Goal: Information Seeking & Learning: Learn about a topic

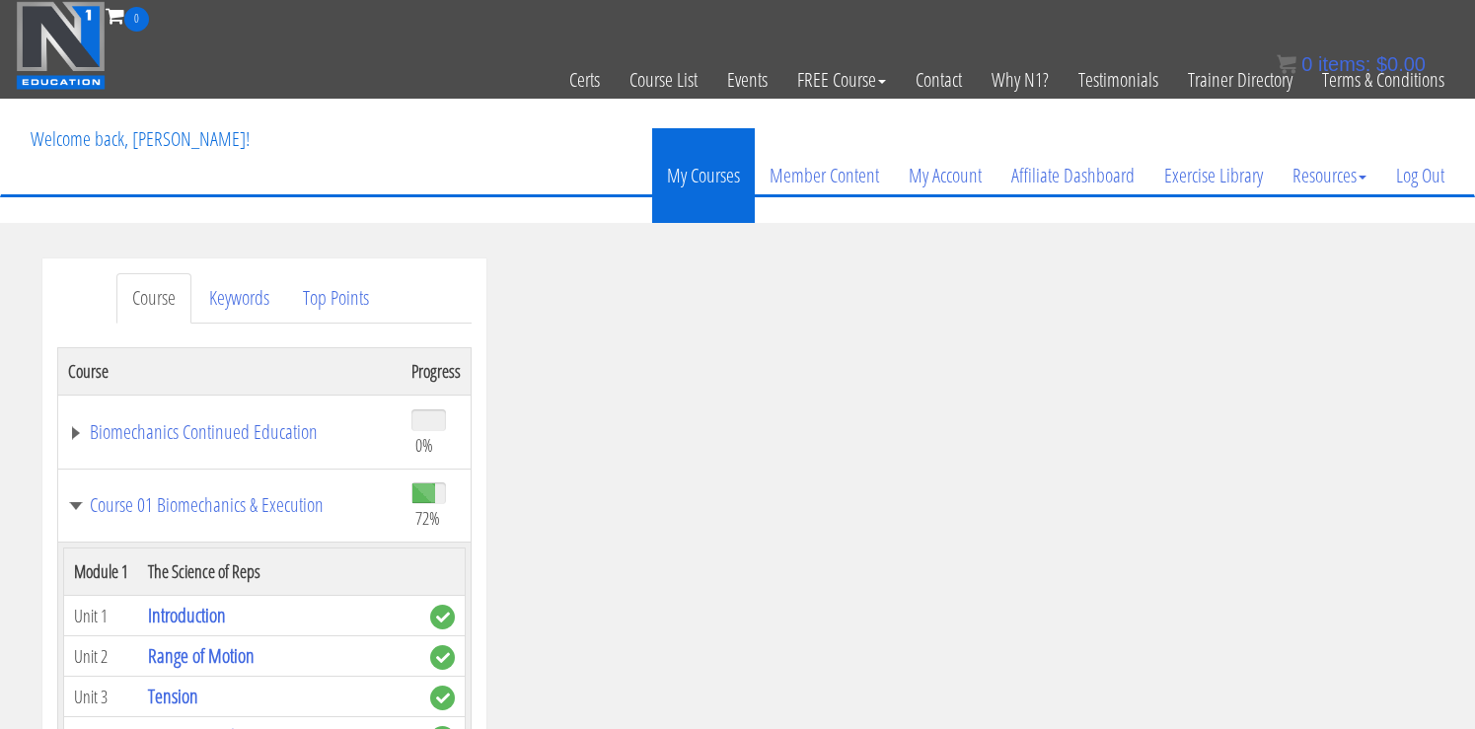
scroll to position [4707, 0]
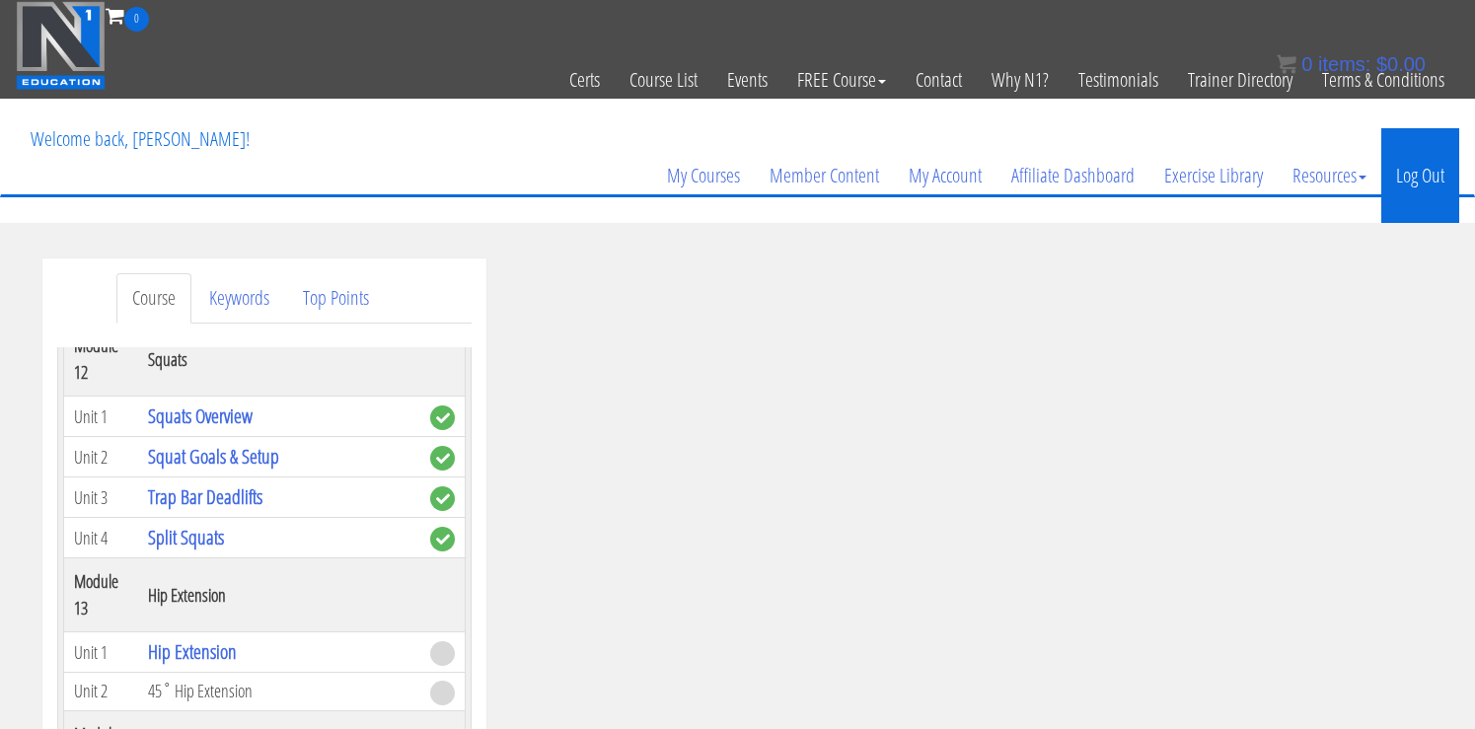
click at [1417, 187] on link "Log Out" at bounding box center [1421, 175] width 78 height 95
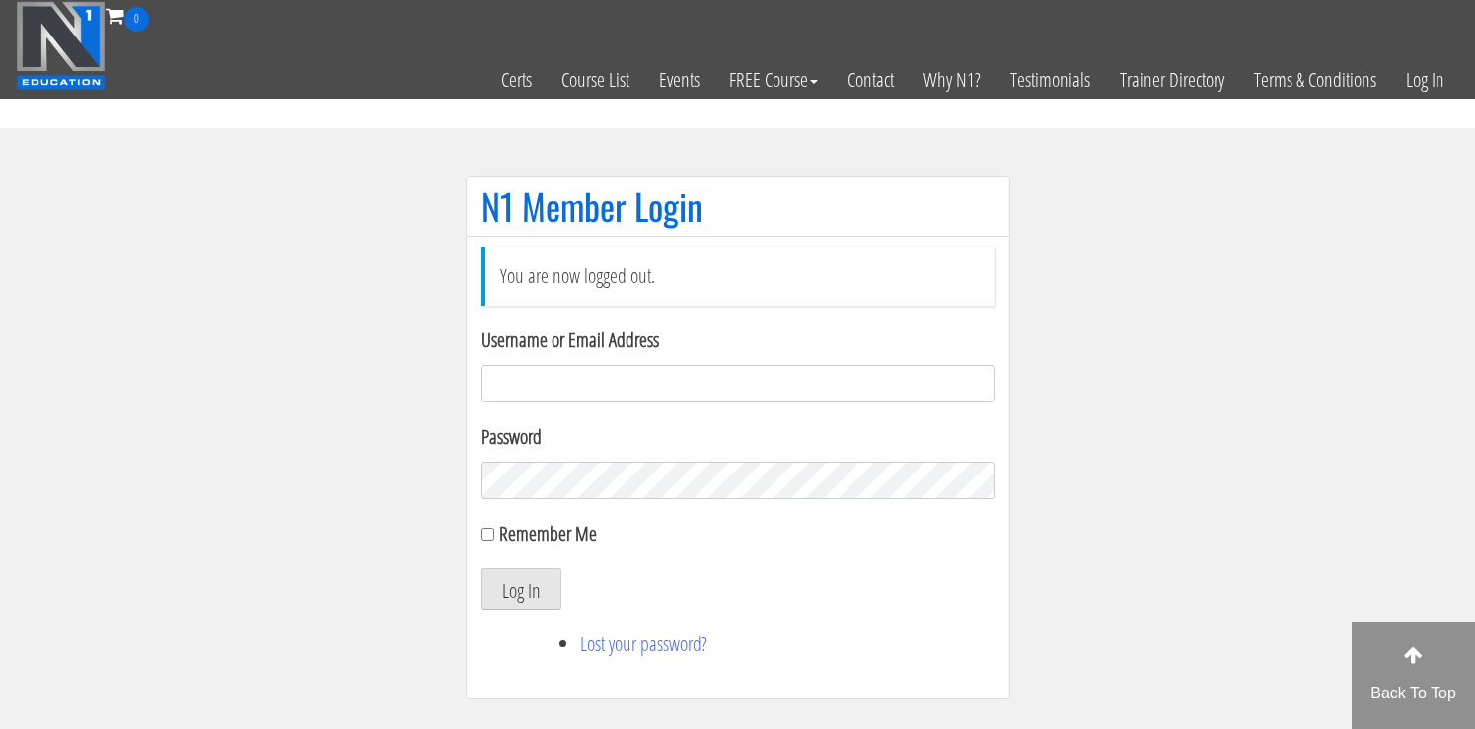
click at [543, 383] on input "Username or Email Address" at bounding box center [738, 383] width 513 height 37
type input "[EMAIL_ADDRESS][DOMAIN_NAME]"
click at [525, 511] on form "Username or Email Address tessamccombsx365@gmail.com Password Remember Me Log In" at bounding box center [738, 468] width 513 height 284
click at [520, 576] on button "Log In" at bounding box center [522, 588] width 80 height 41
click at [517, 590] on button "Log In" at bounding box center [522, 588] width 80 height 41
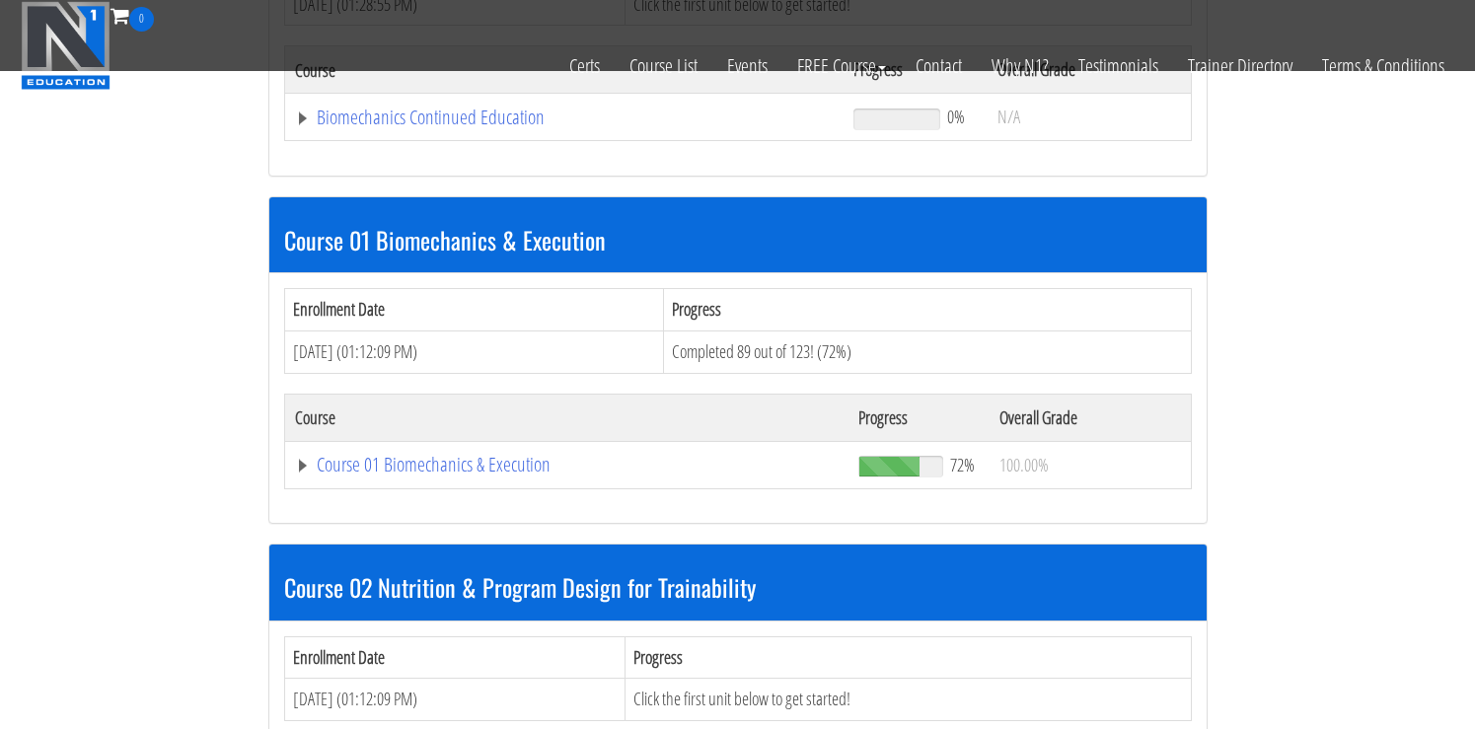
scroll to position [445, 0]
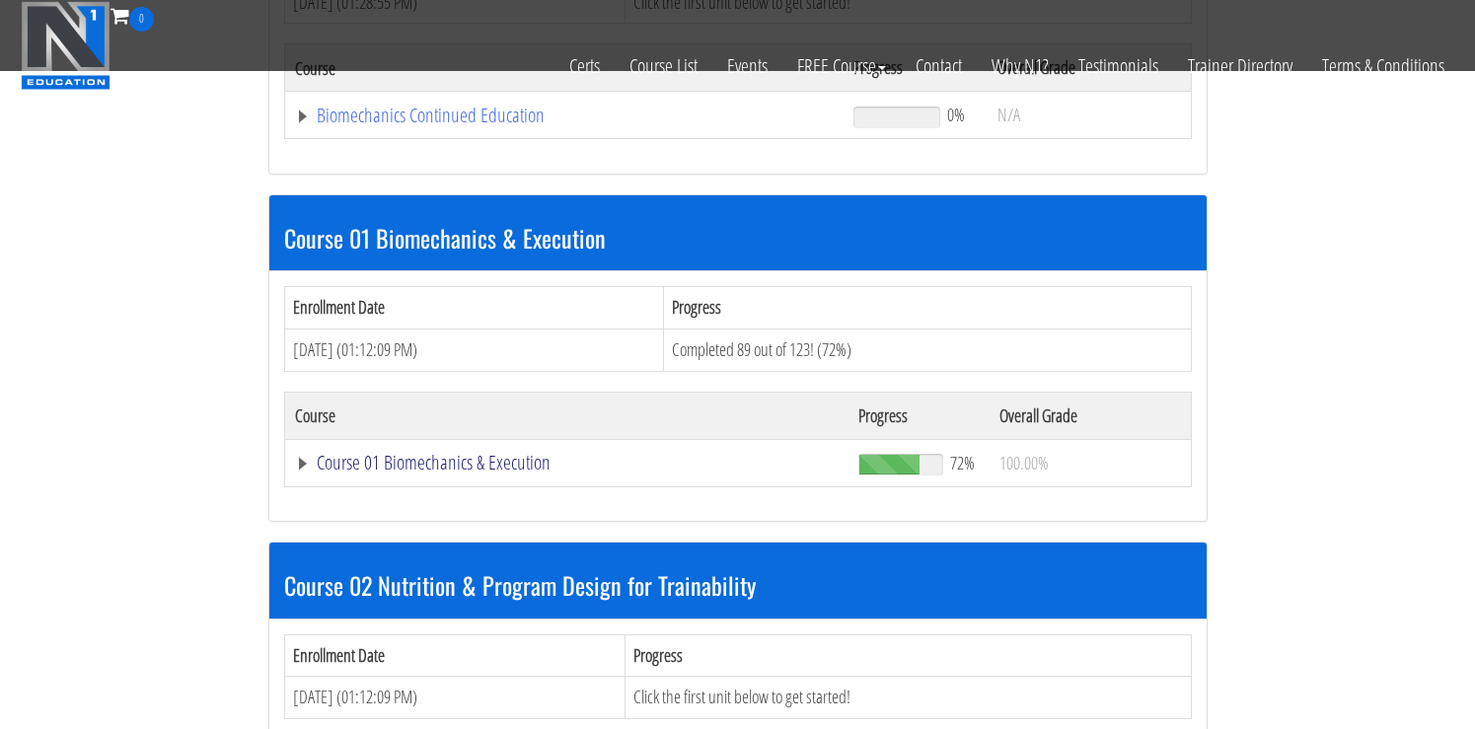
click at [376, 454] on link "Course 01 Biomechanics & Execution" at bounding box center [567, 463] width 545 height 20
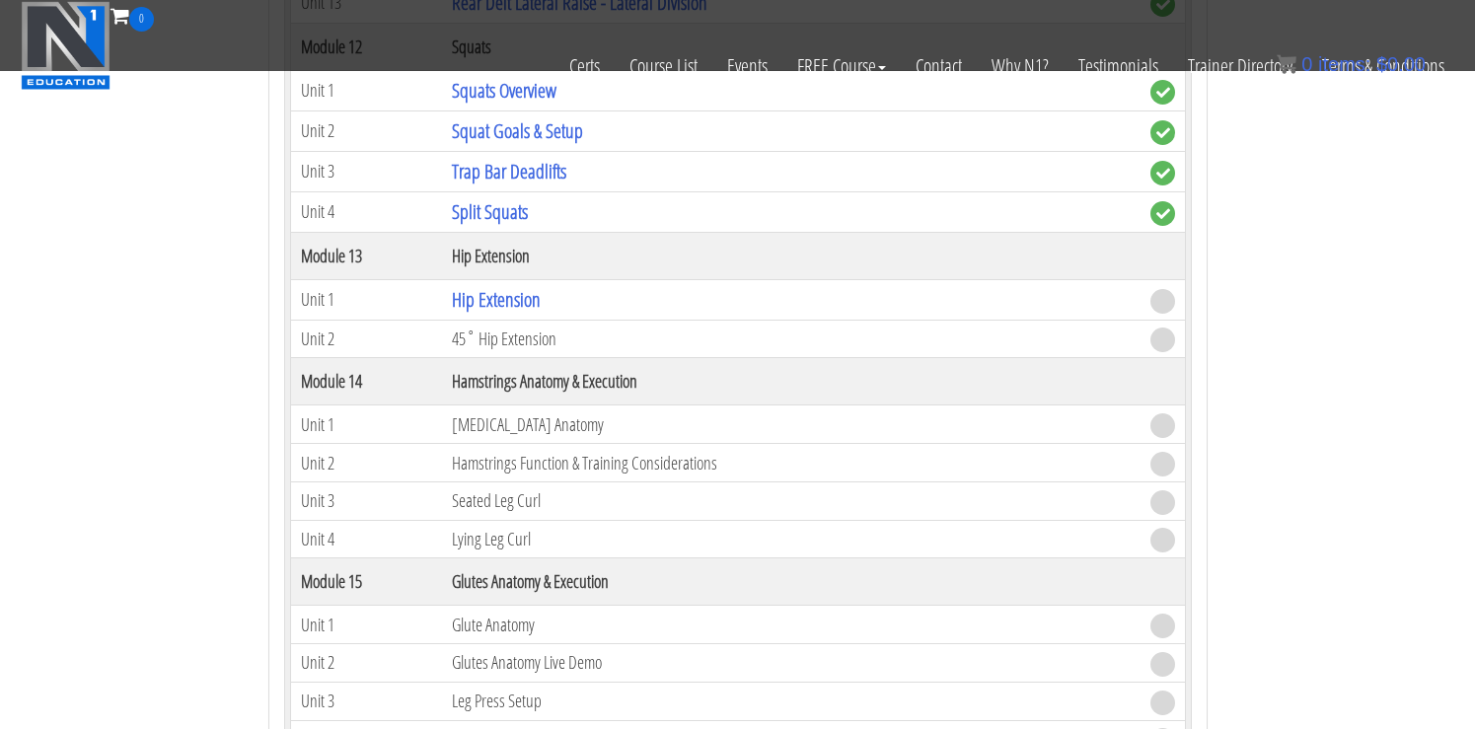
scroll to position [4874, 0]
click at [521, 308] on link "Hip Extension" at bounding box center [496, 300] width 89 height 27
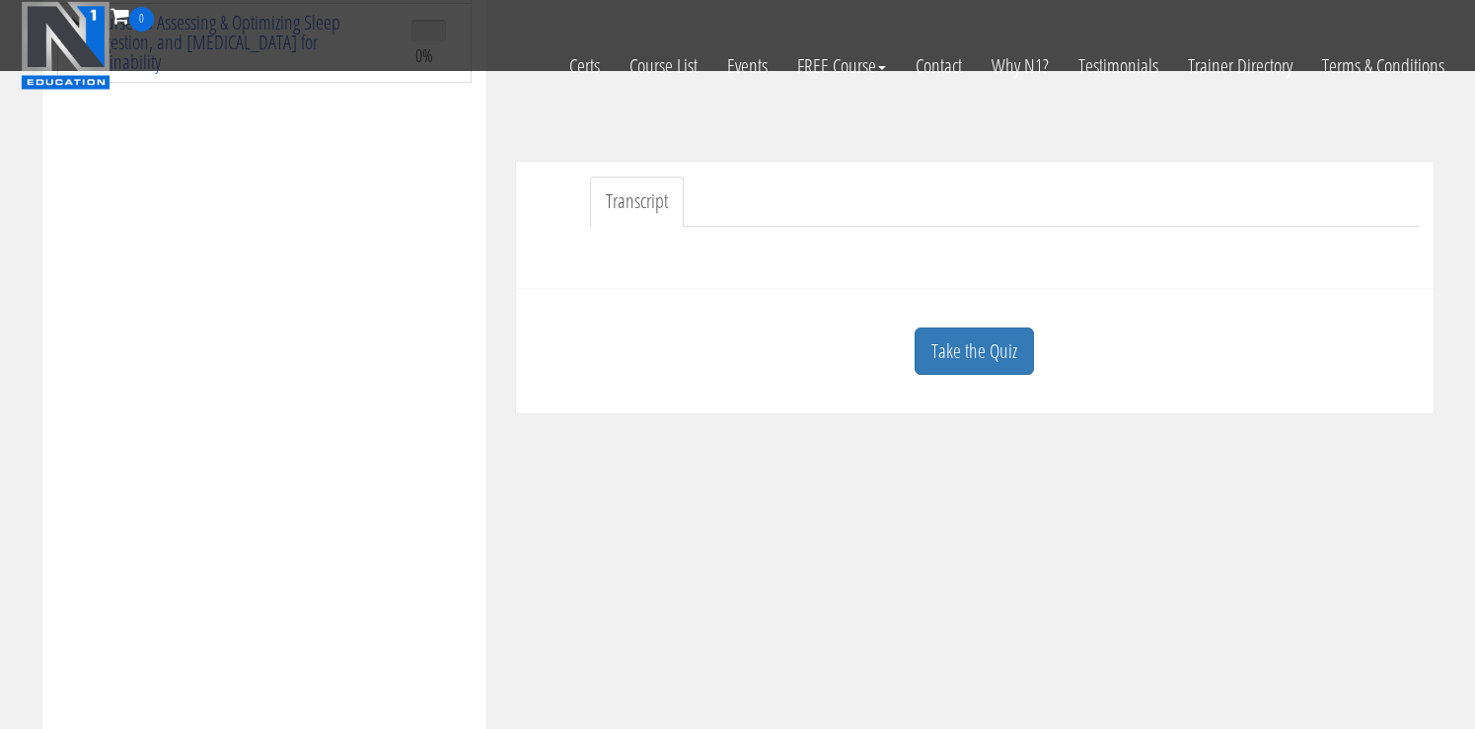
scroll to position [490, 0]
click at [1006, 364] on link "Take the Quiz" at bounding box center [974, 350] width 119 height 48
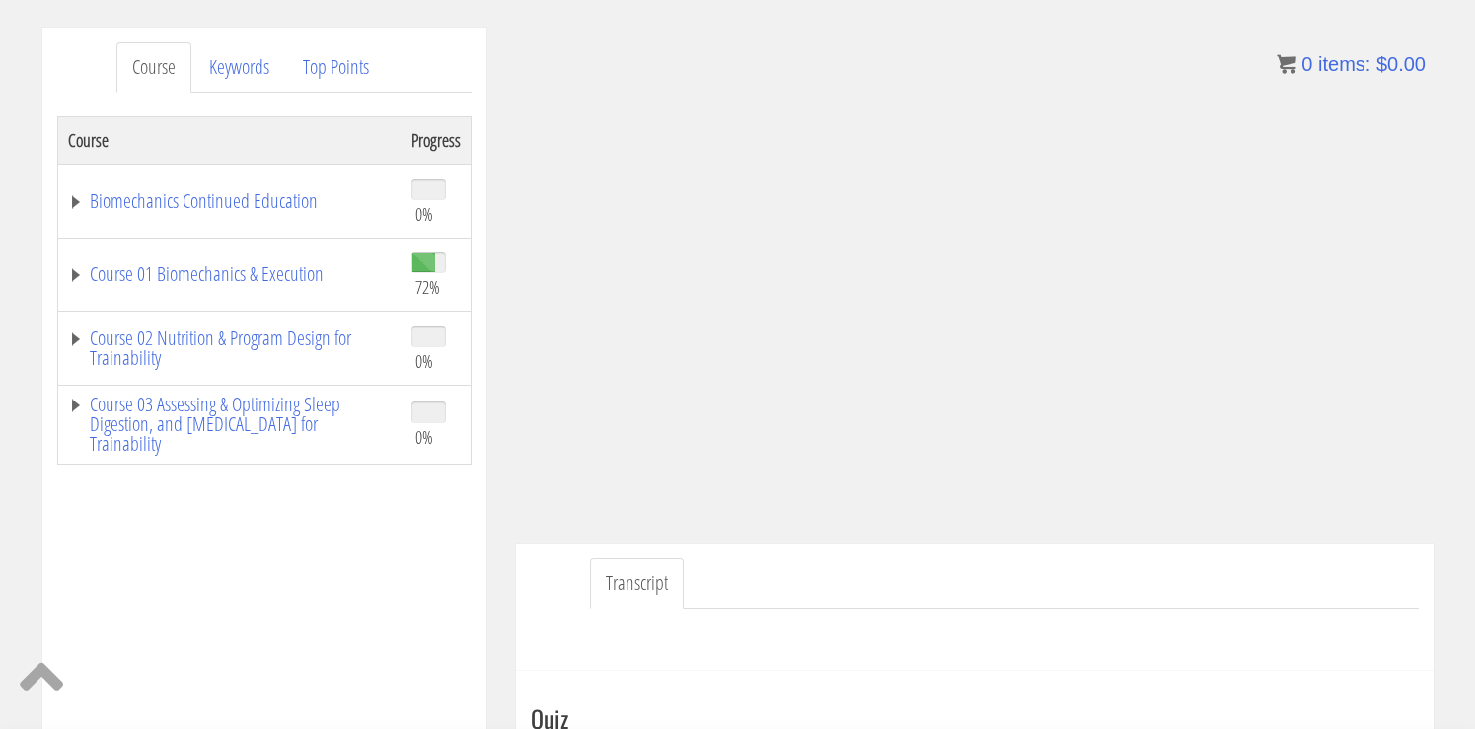
scroll to position [222, 0]
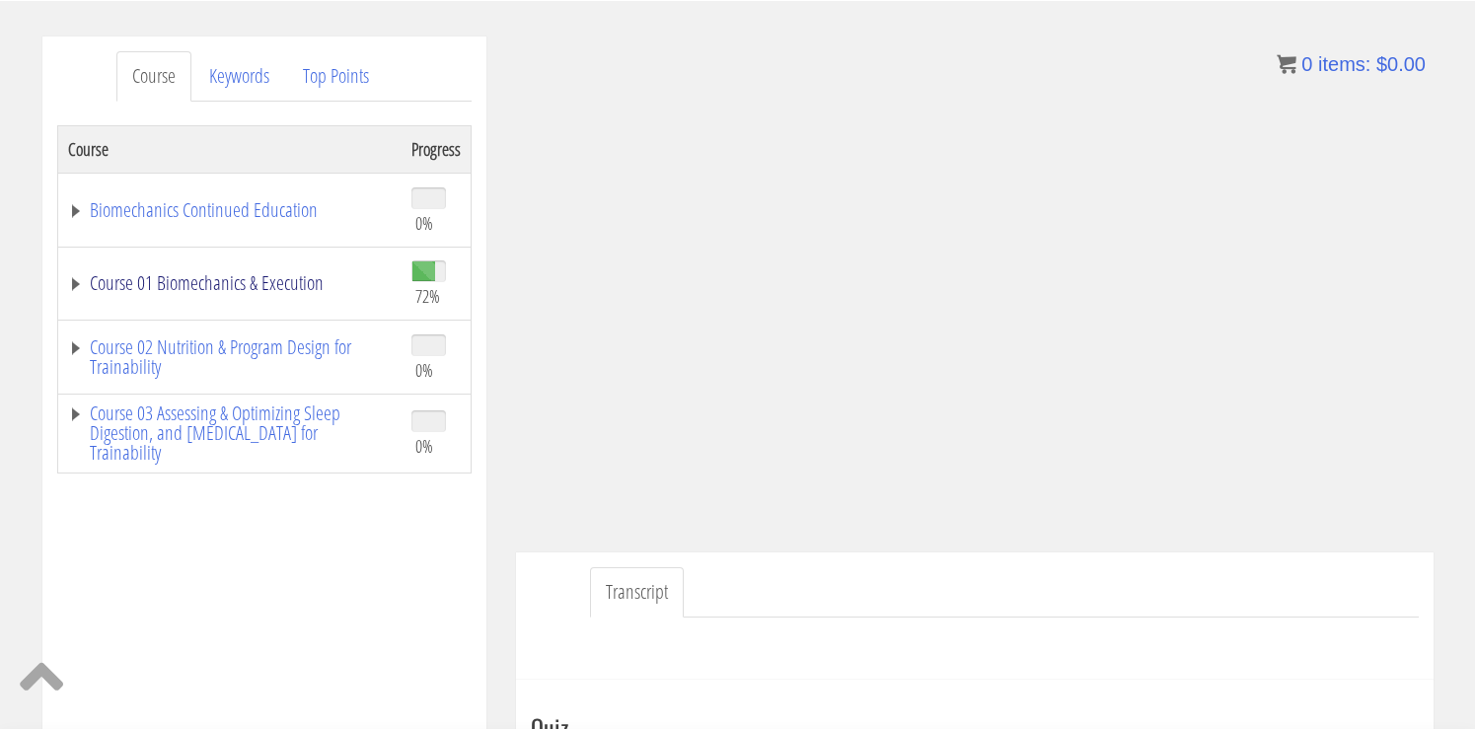
click at [239, 285] on link "Course 01 Biomechanics & Execution" at bounding box center [230, 283] width 324 height 20
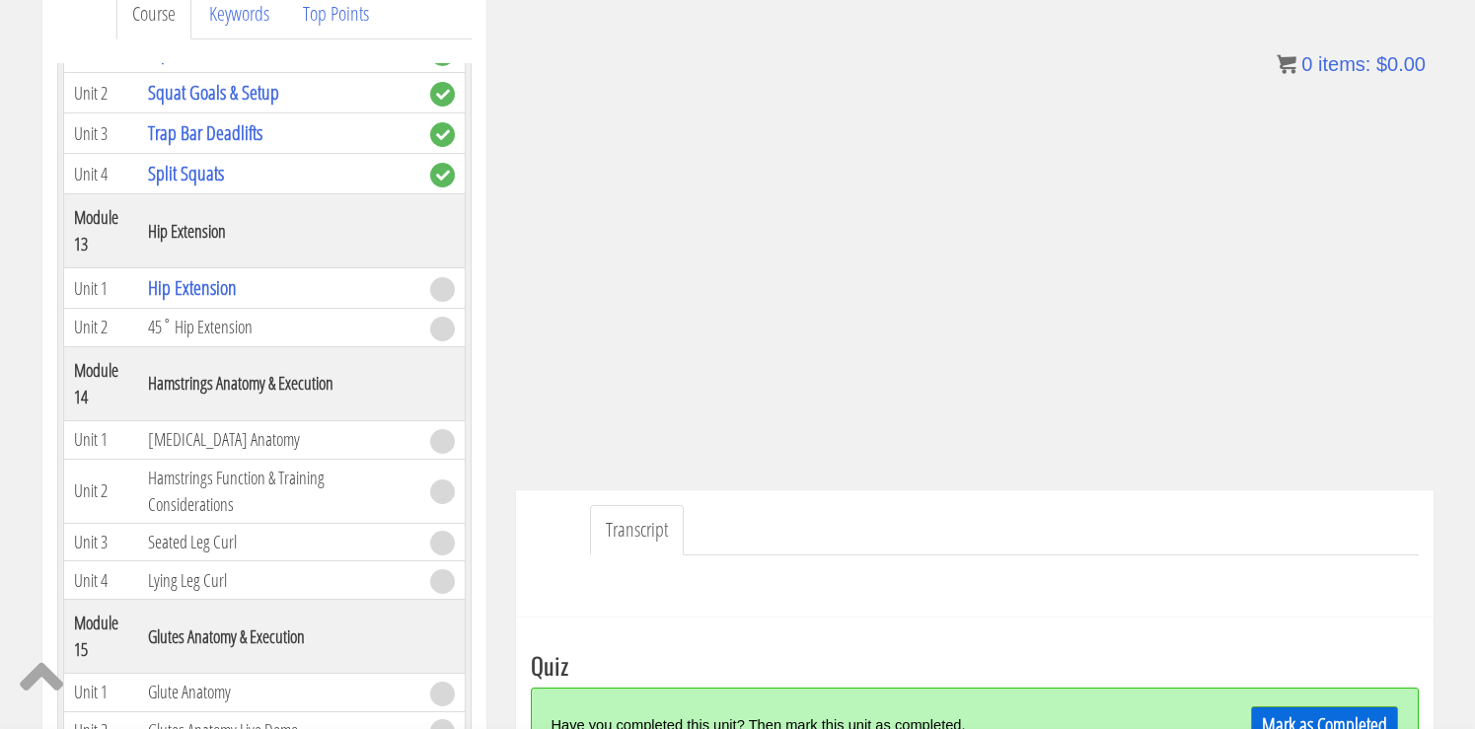
scroll to position [320, 0]
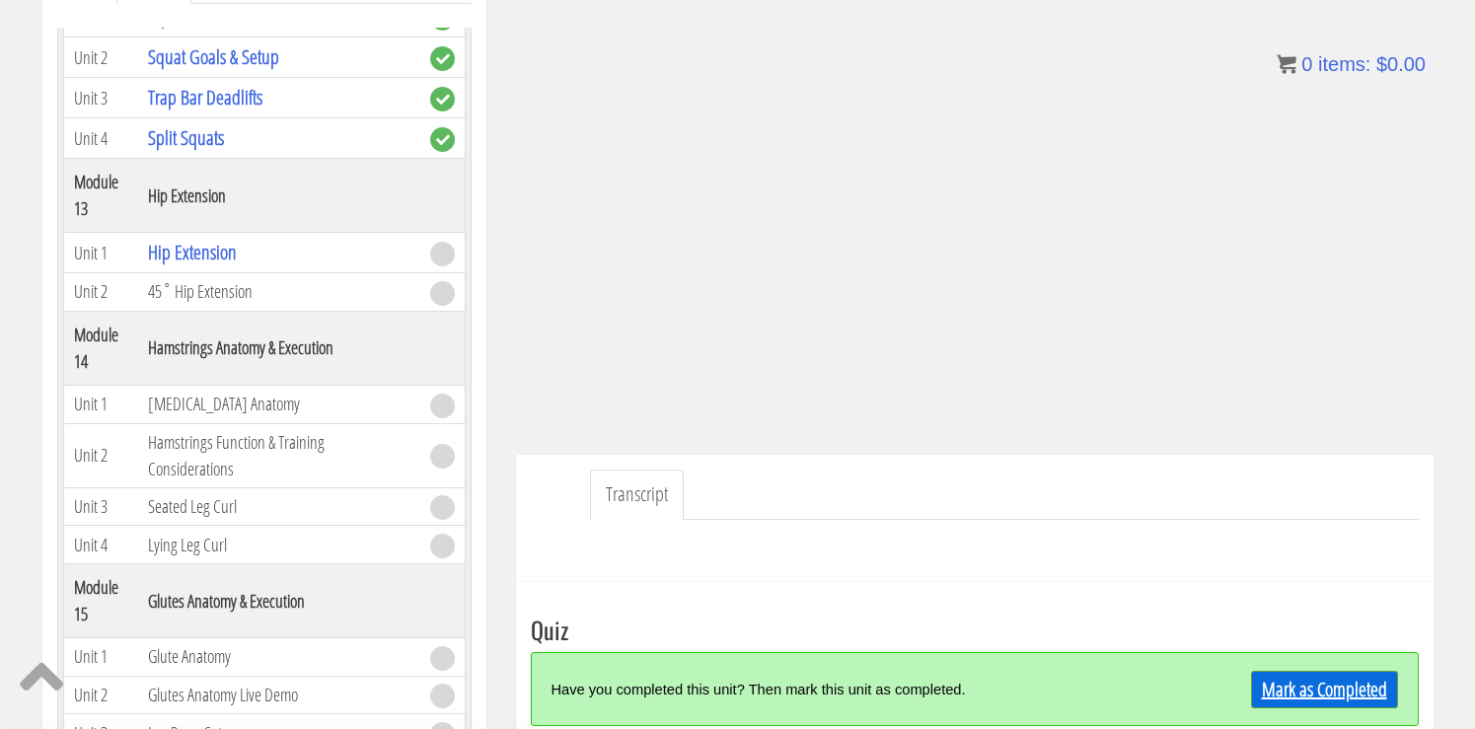
click at [1324, 679] on link "Mark as Completed" at bounding box center [1324, 689] width 147 height 37
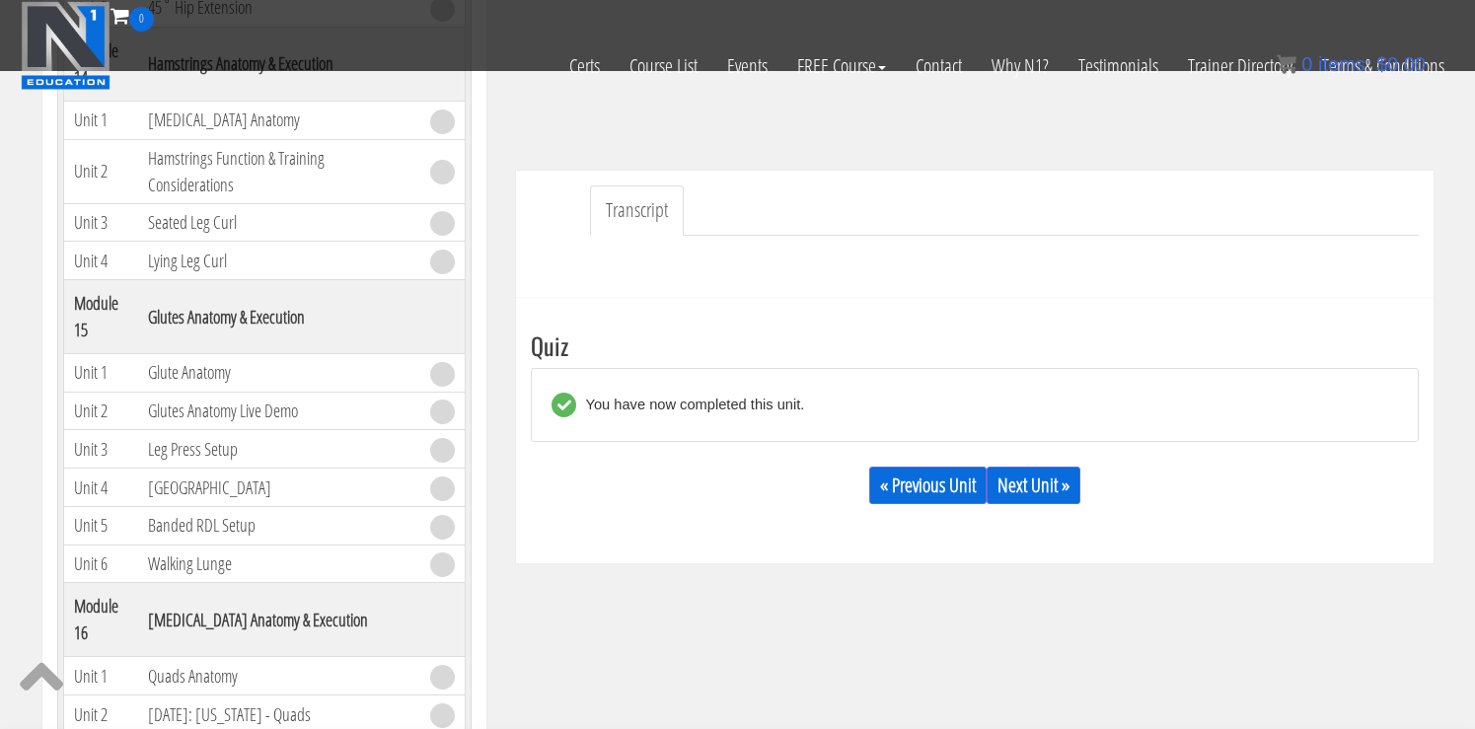
scroll to position [484, 0]
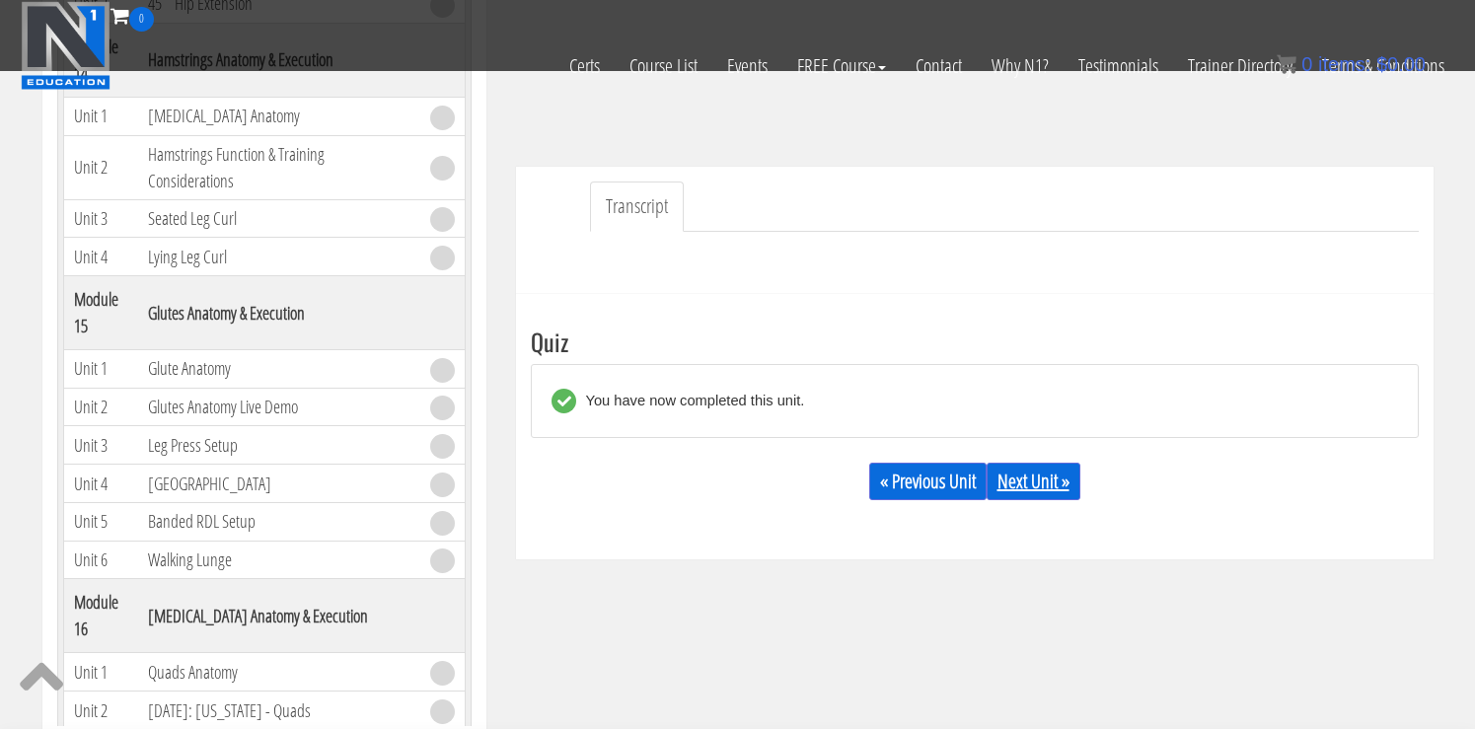
click at [1032, 485] on link "Next Unit »" at bounding box center [1034, 481] width 94 height 37
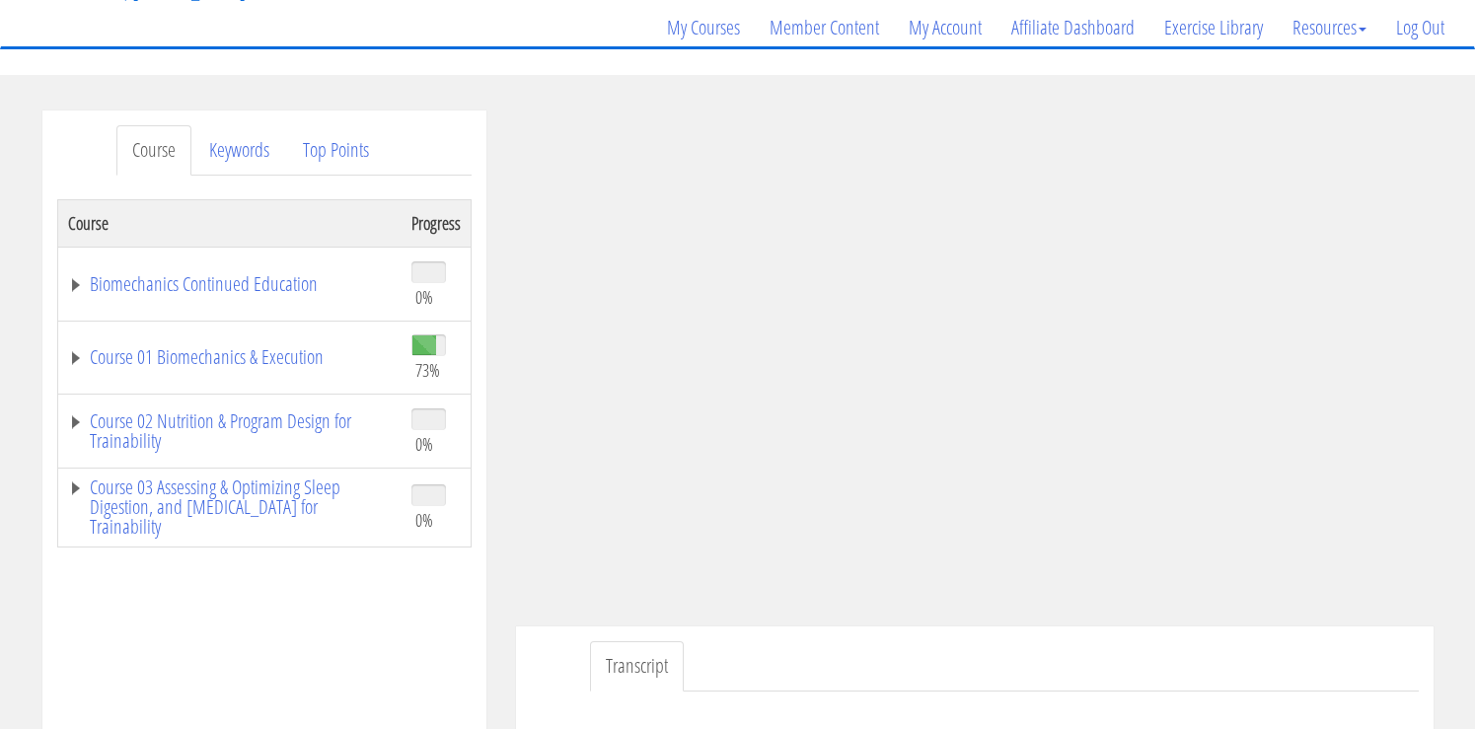
scroll to position [165, 0]
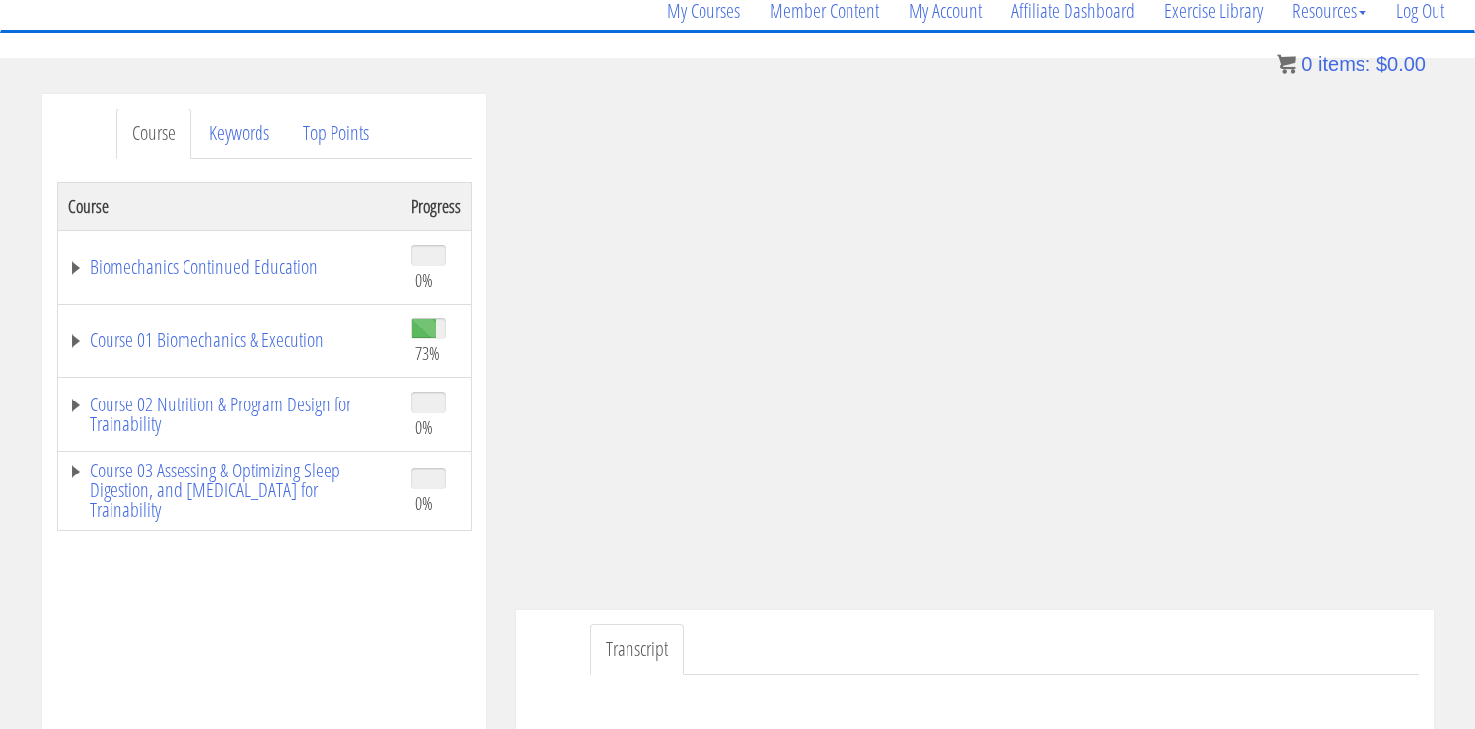
click at [1229, 637] on ul "Transcript" at bounding box center [1004, 650] width 829 height 50
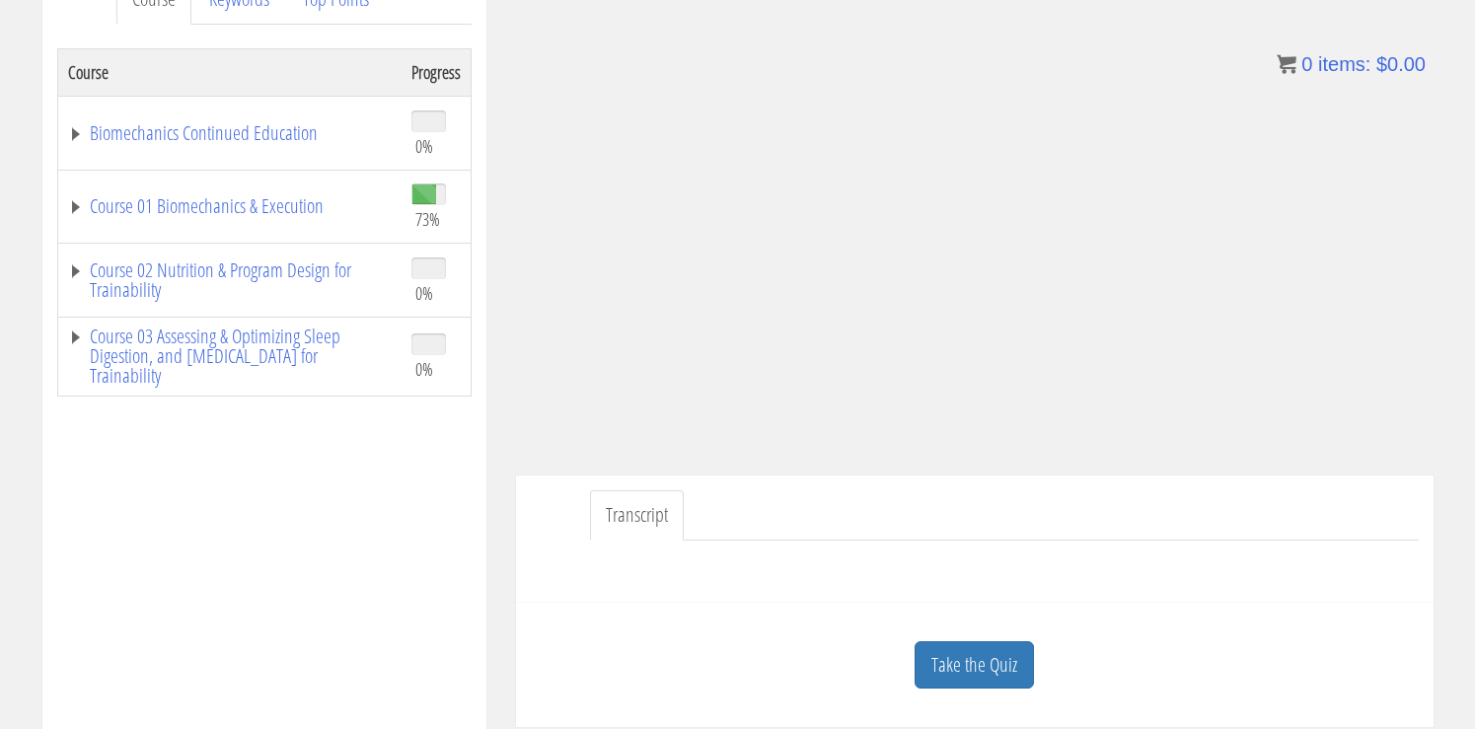
scroll to position [318, 0]
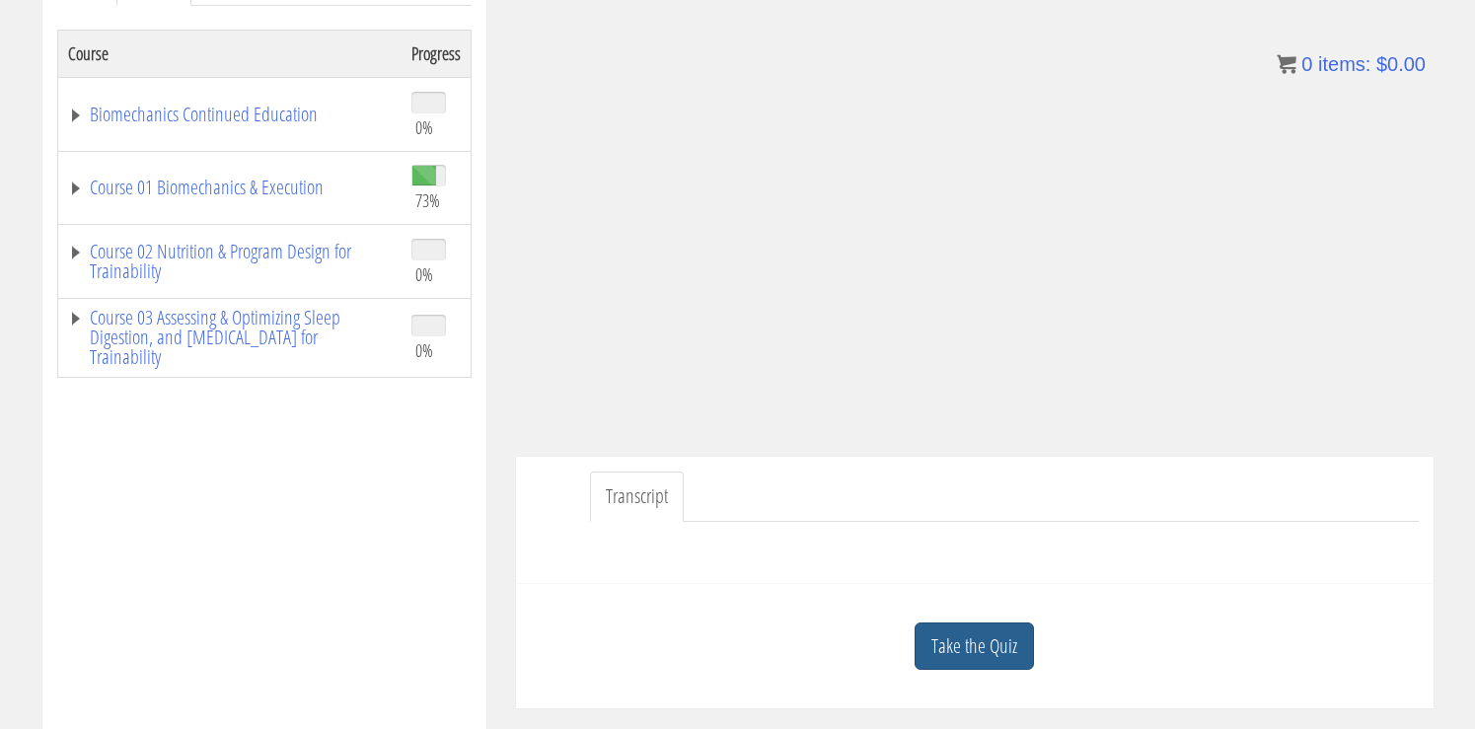
click at [950, 633] on link "Take the Quiz" at bounding box center [974, 647] width 119 height 48
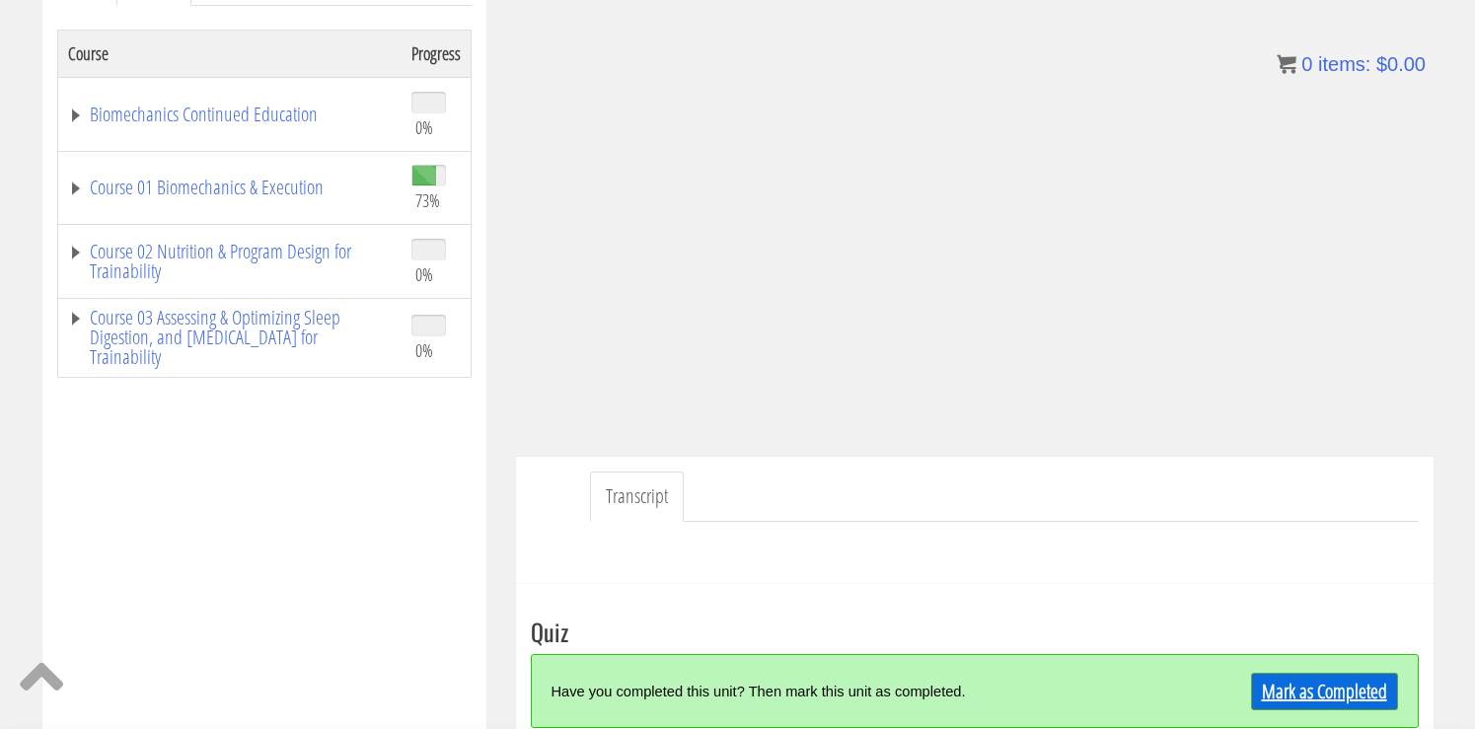
click at [1360, 691] on link "Mark as Completed" at bounding box center [1324, 691] width 147 height 37
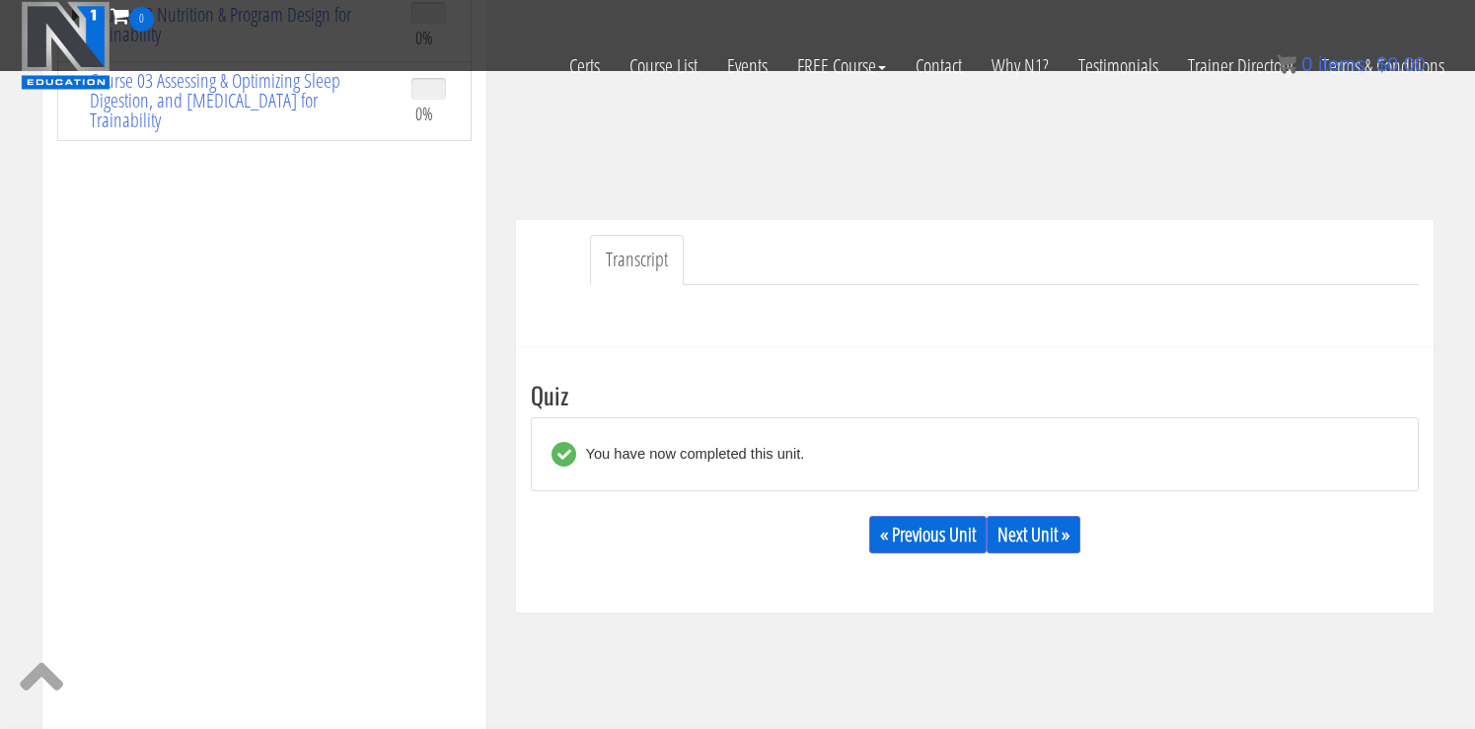
scroll to position [443, 0]
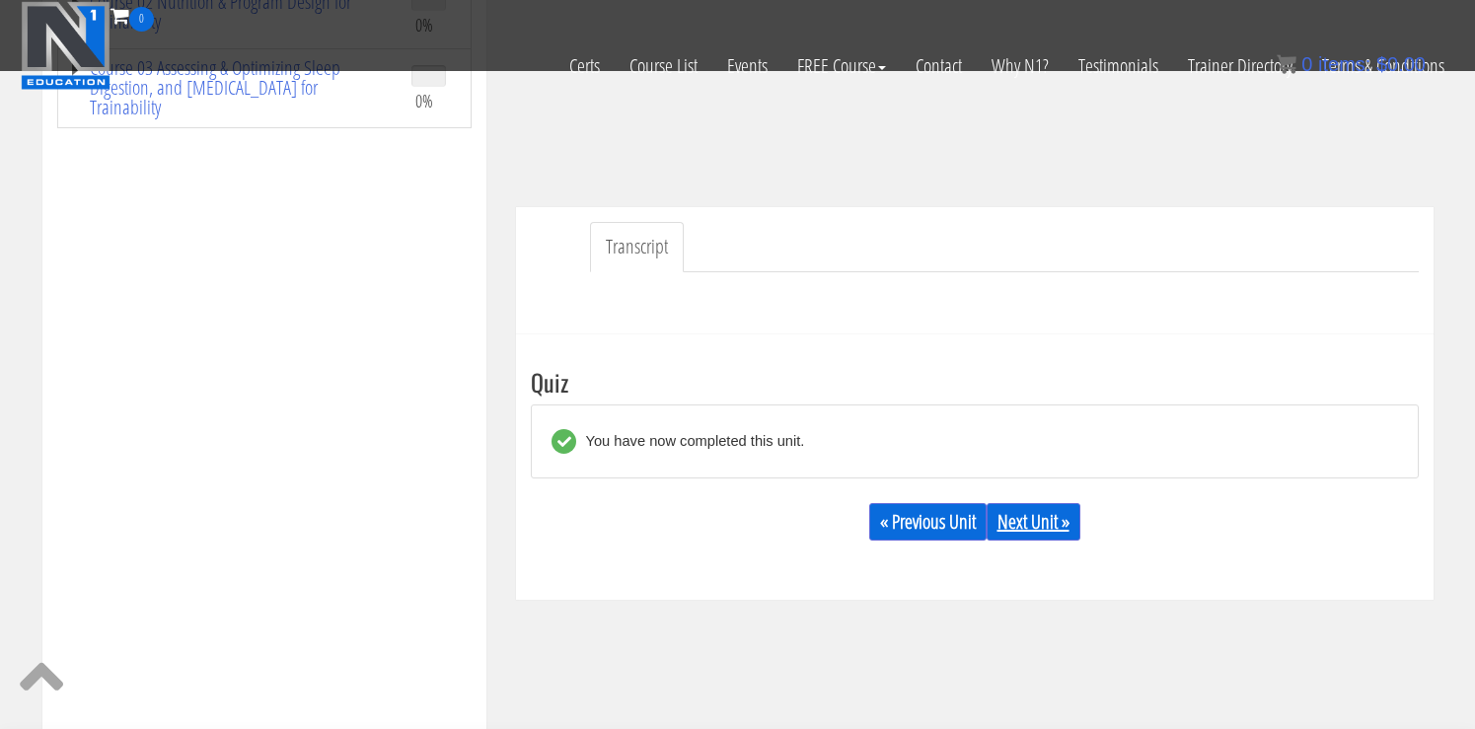
click at [1022, 525] on link "Next Unit »" at bounding box center [1034, 521] width 94 height 37
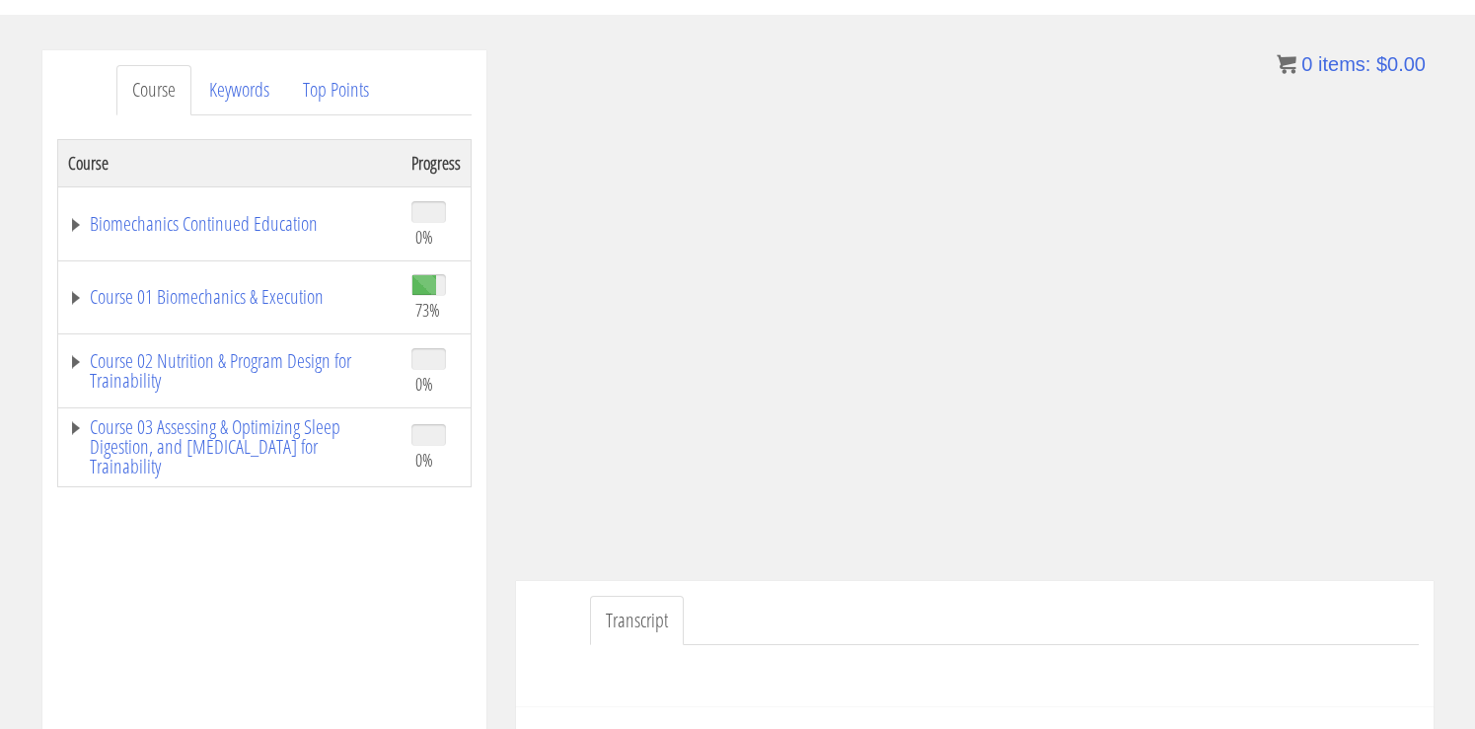
scroll to position [194, 0]
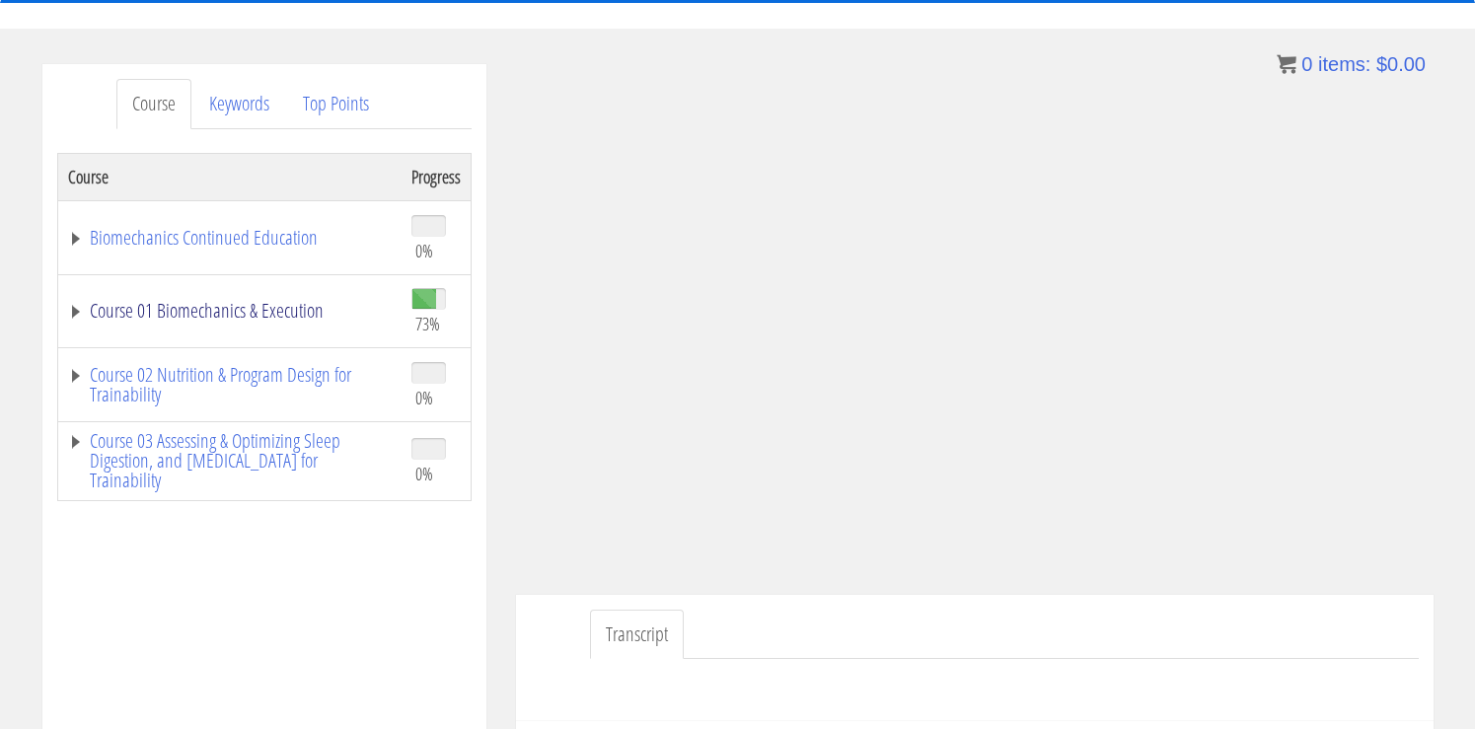
click at [271, 310] on link "Course 01 Biomechanics & Execution" at bounding box center [230, 311] width 324 height 20
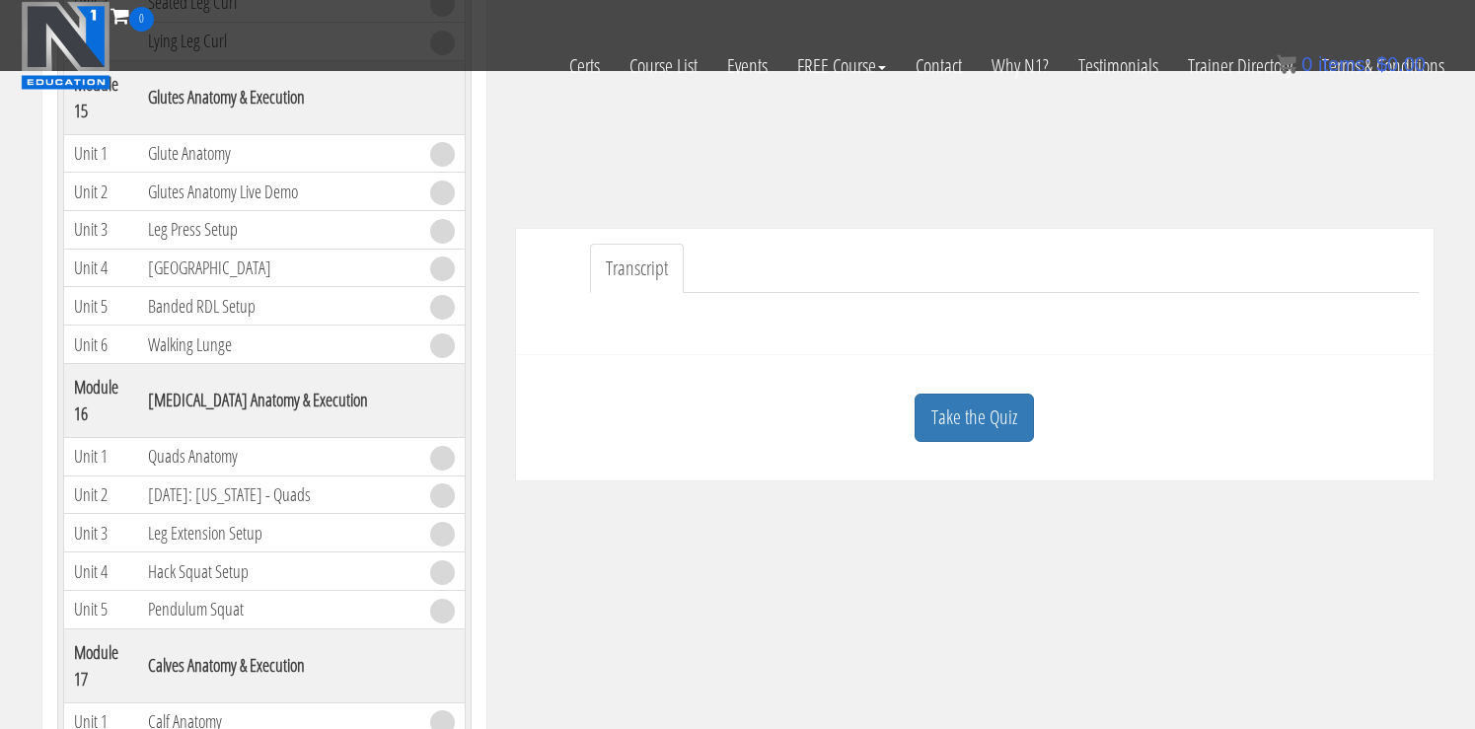
scroll to position [440, 0]
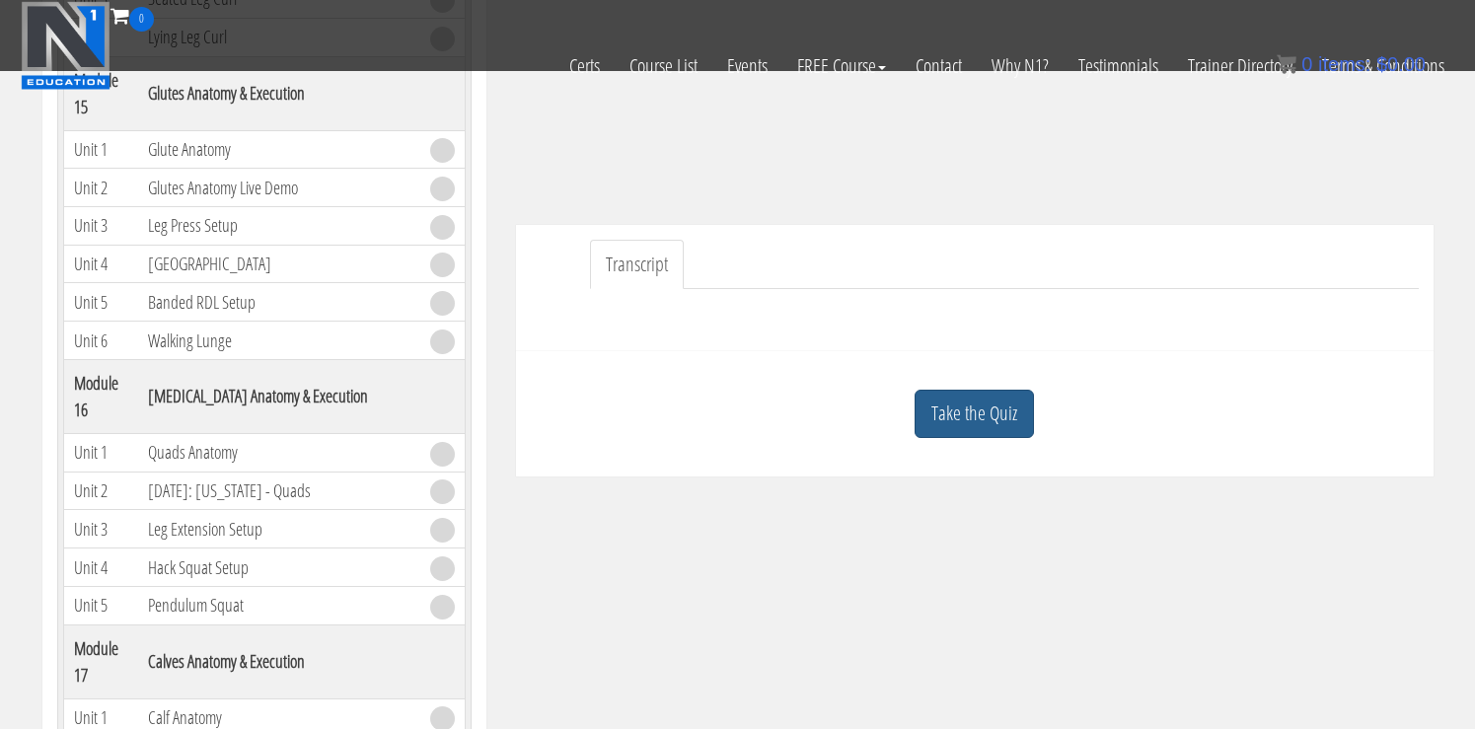
click at [955, 403] on link "Take the Quiz" at bounding box center [974, 414] width 119 height 48
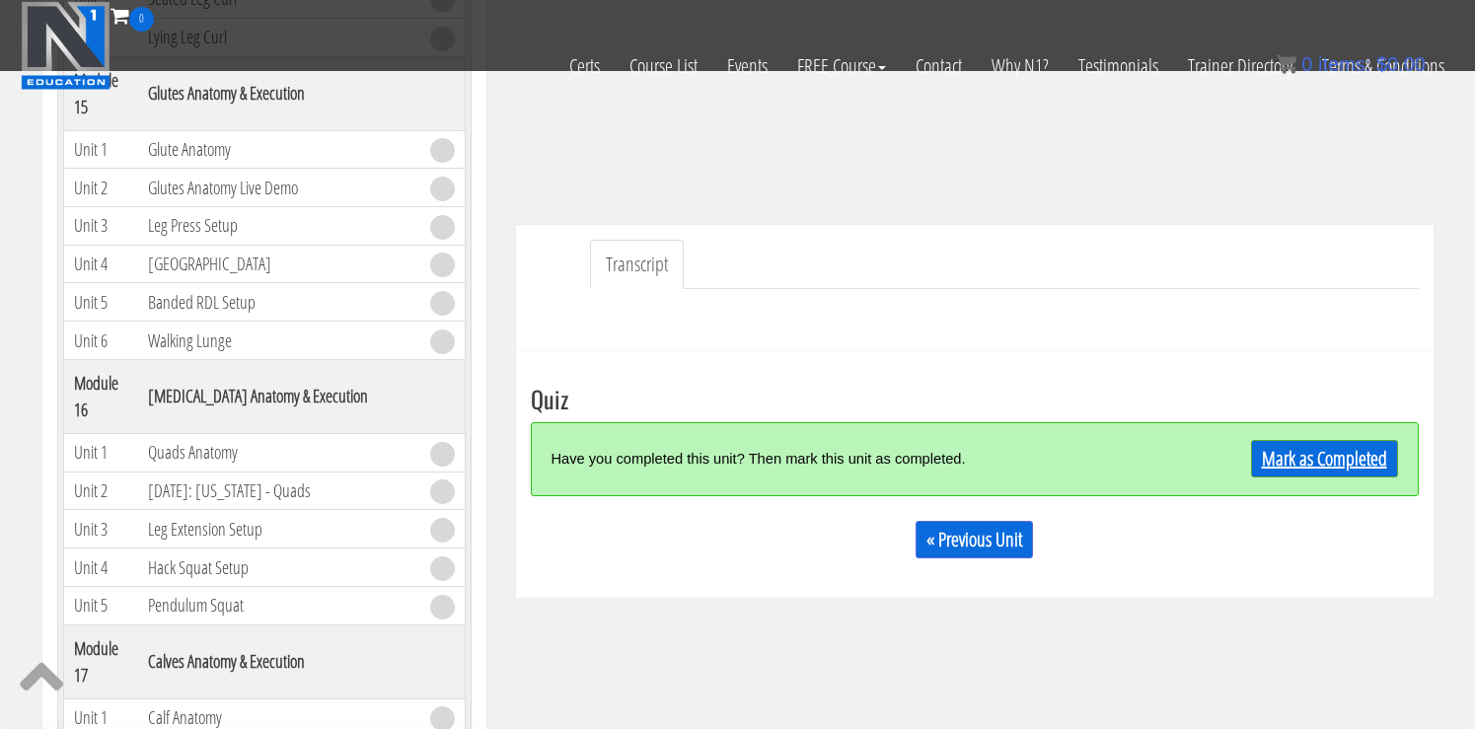
click at [1279, 459] on link "Mark as Completed" at bounding box center [1324, 458] width 147 height 37
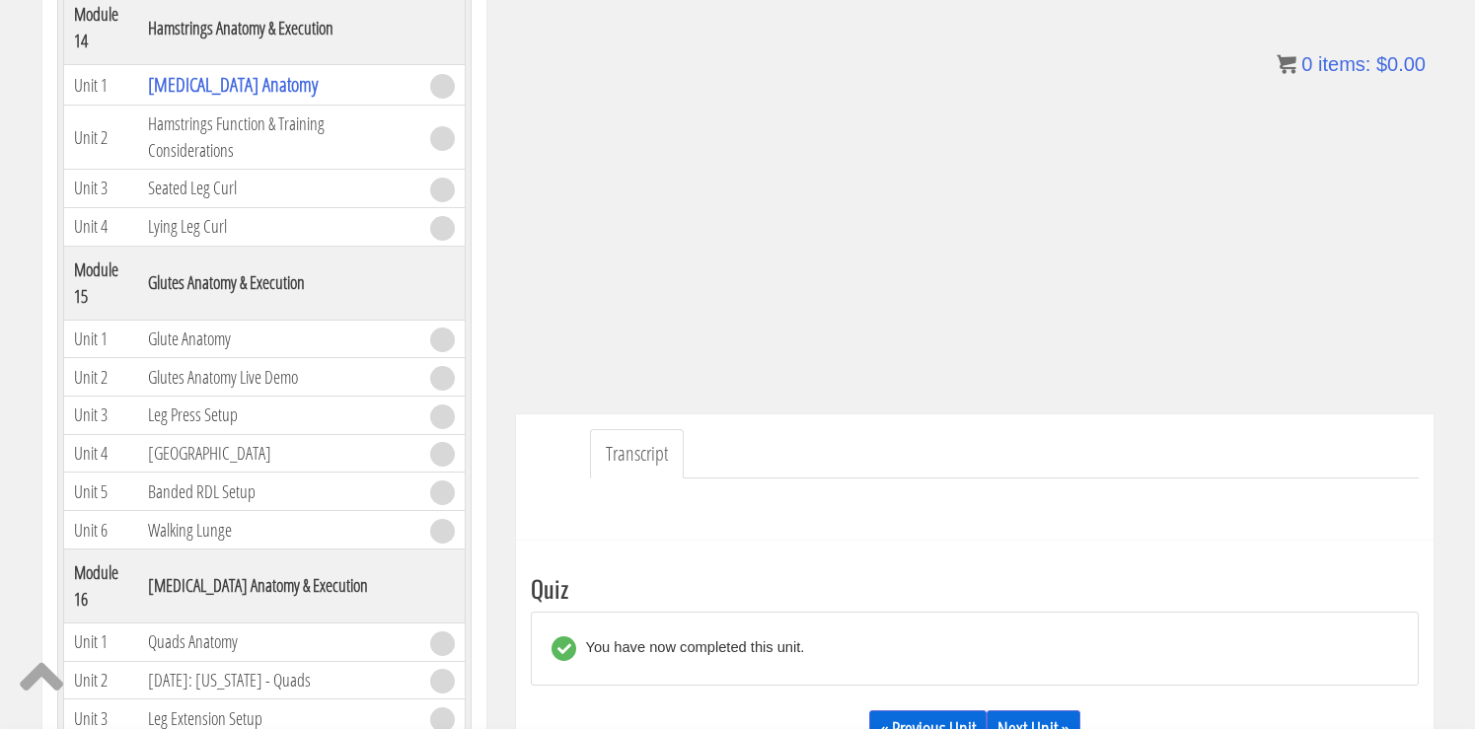
scroll to position [445, 0]
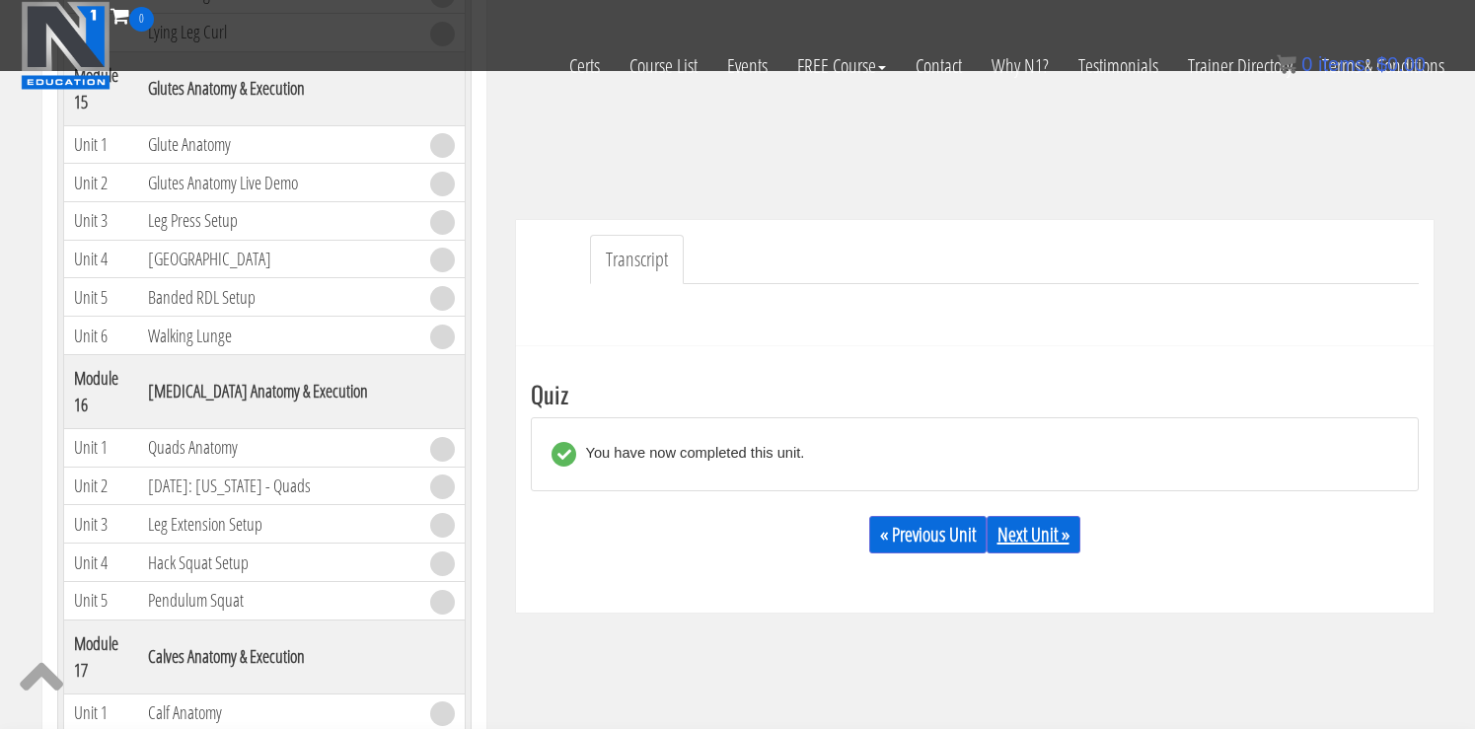
click at [1021, 537] on link "Next Unit »" at bounding box center [1034, 534] width 94 height 37
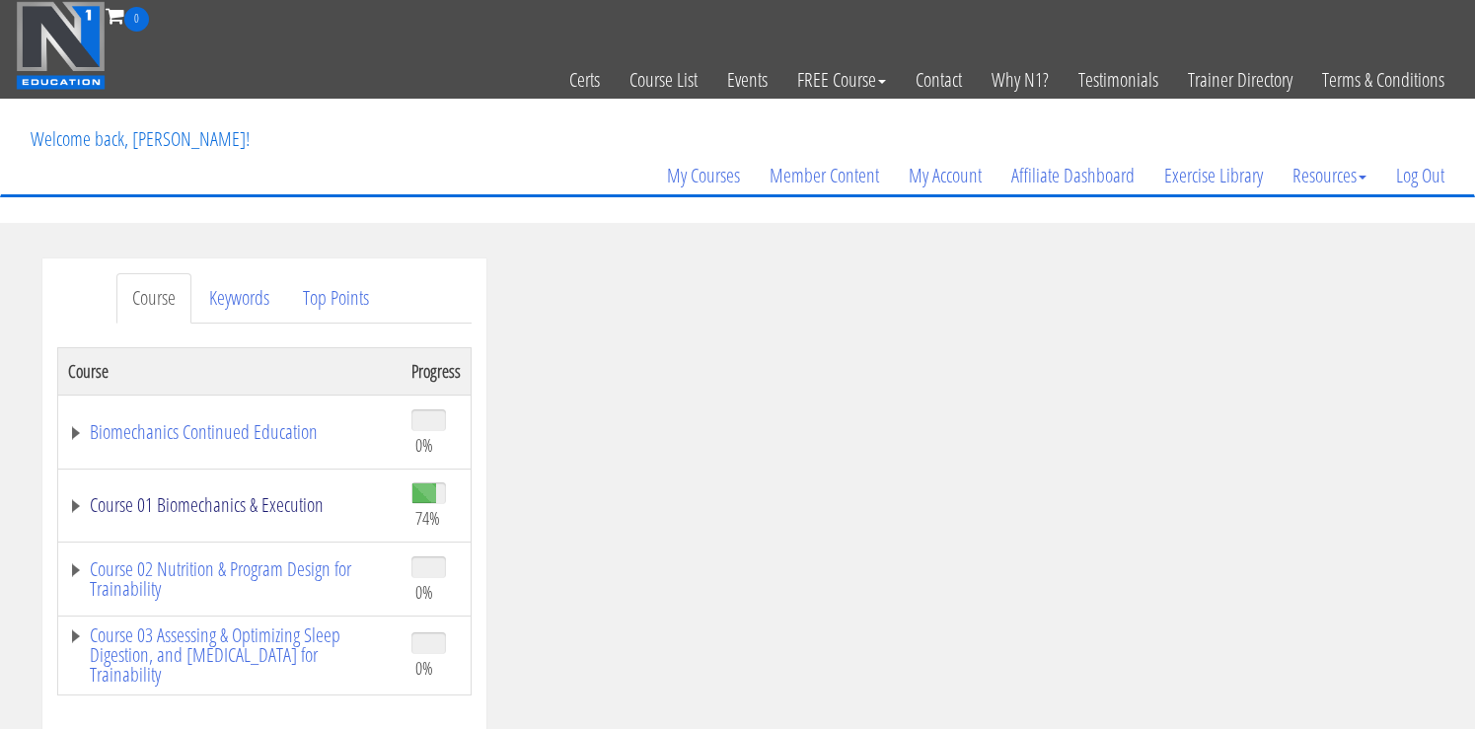
click at [202, 513] on link "Course 01 Biomechanics & Execution" at bounding box center [230, 505] width 324 height 20
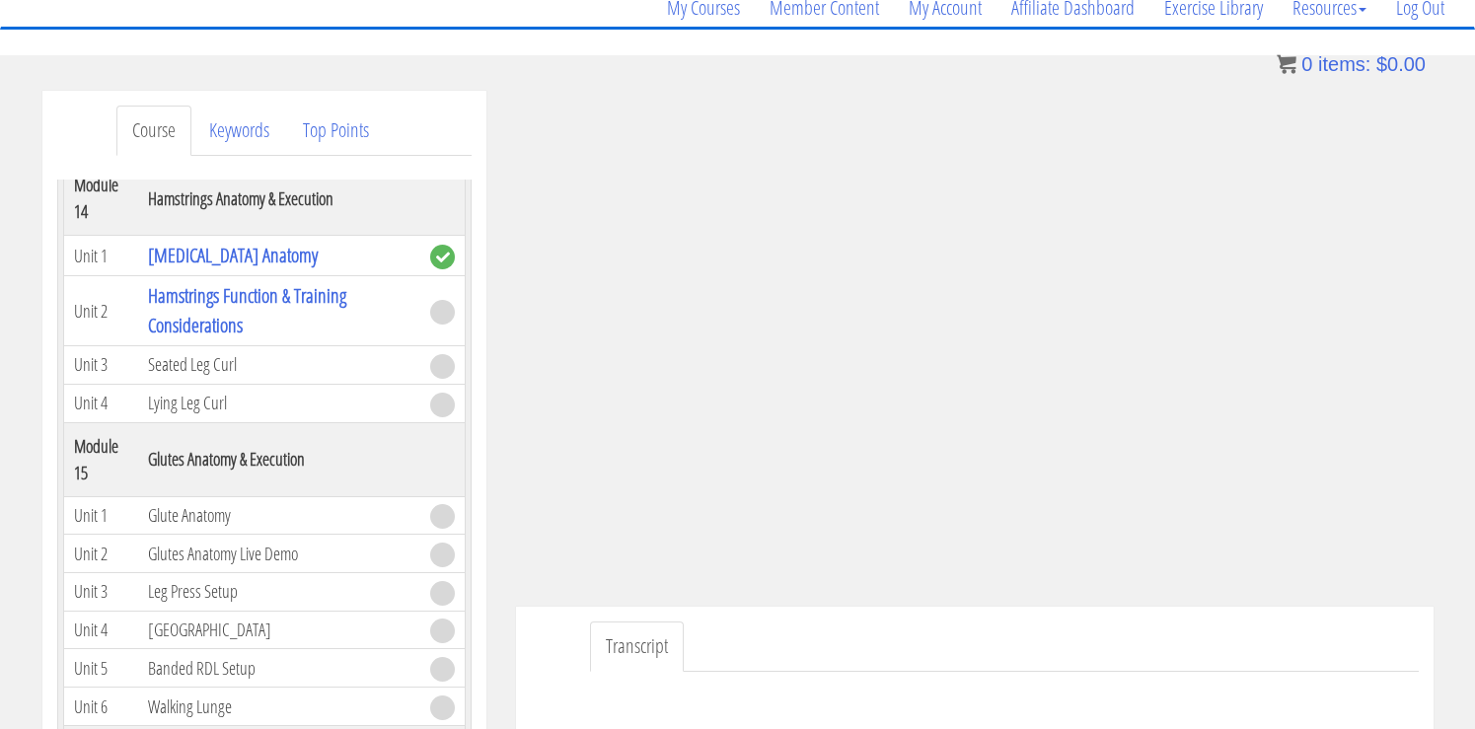
scroll to position [179, 0]
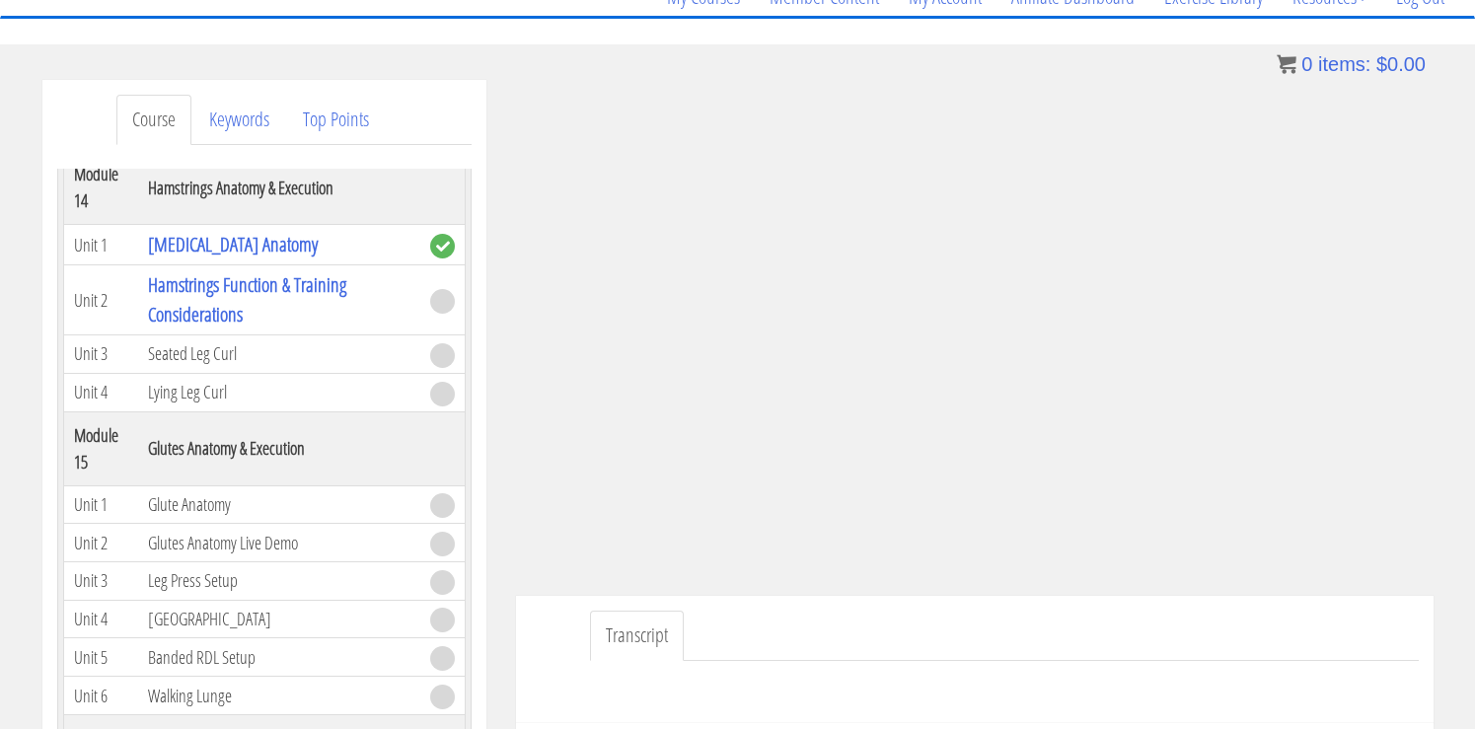
click at [179, 364] on td "Seated Leg Curl" at bounding box center [279, 355] width 282 height 38
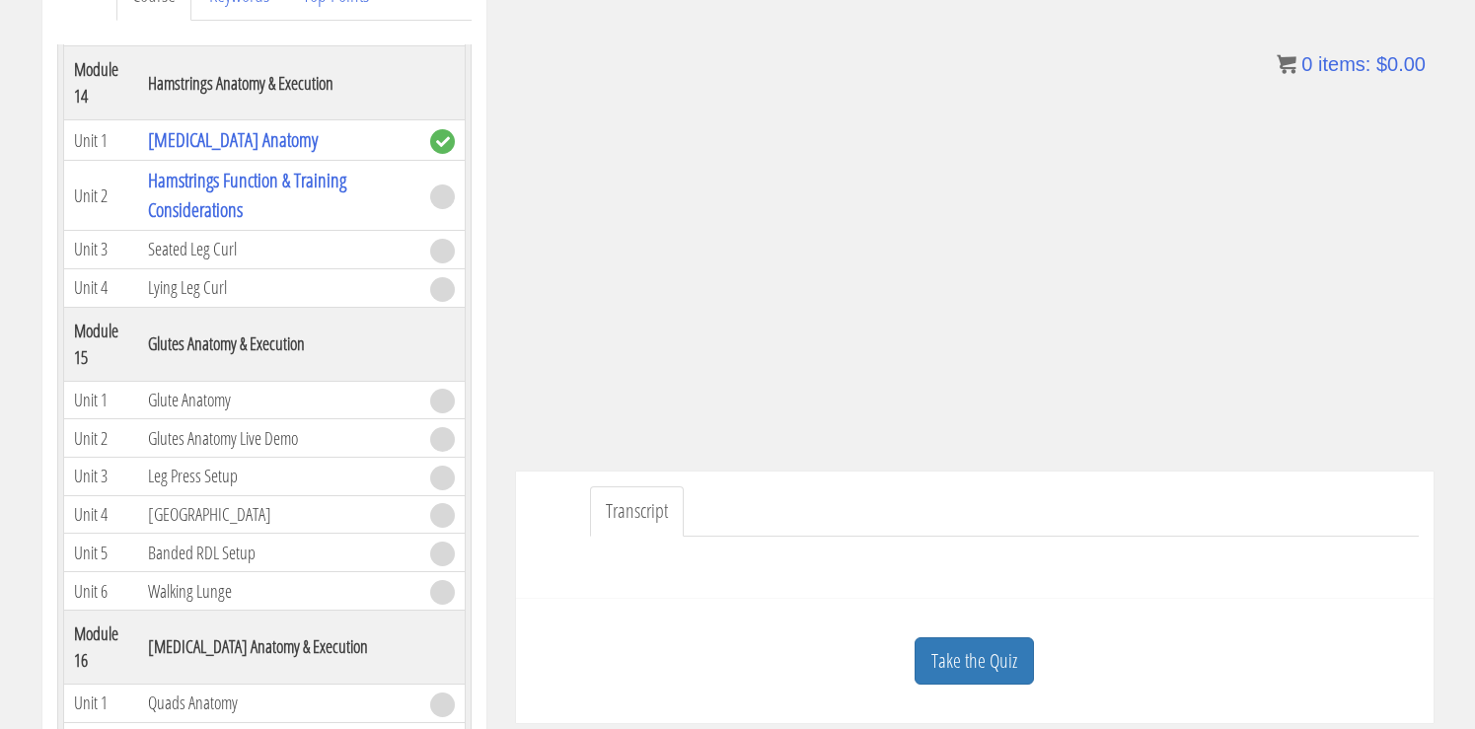
scroll to position [5069, 0]
click at [206, 255] on td "Seated Leg Curl" at bounding box center [279, 252] width 282 height 38
click at [957, 662] on link "Take the Quiz" at bounding box center [974, 661] width 119 height 48
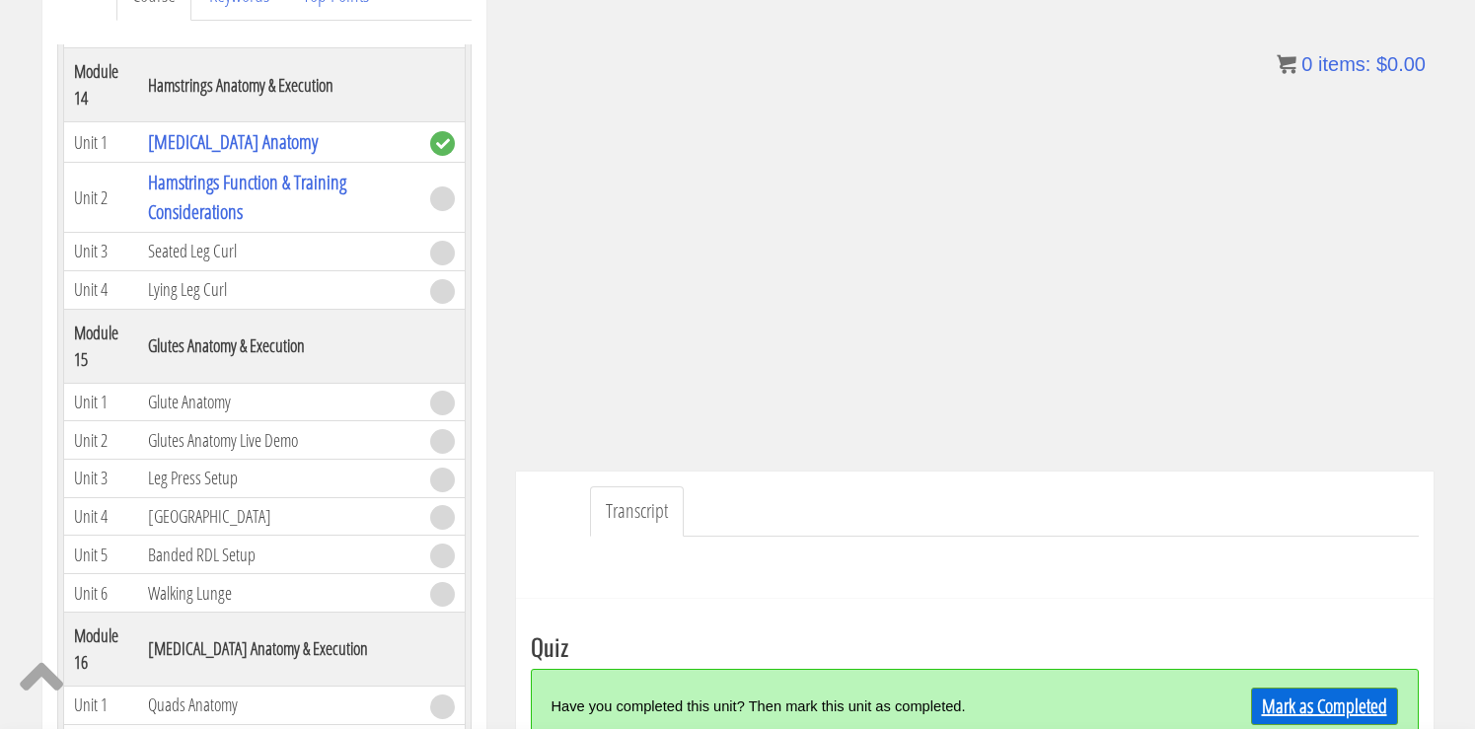
click at [1299, 713] on link "Mark as Completed" at bounding box center [1324, 706] width 147 height 37
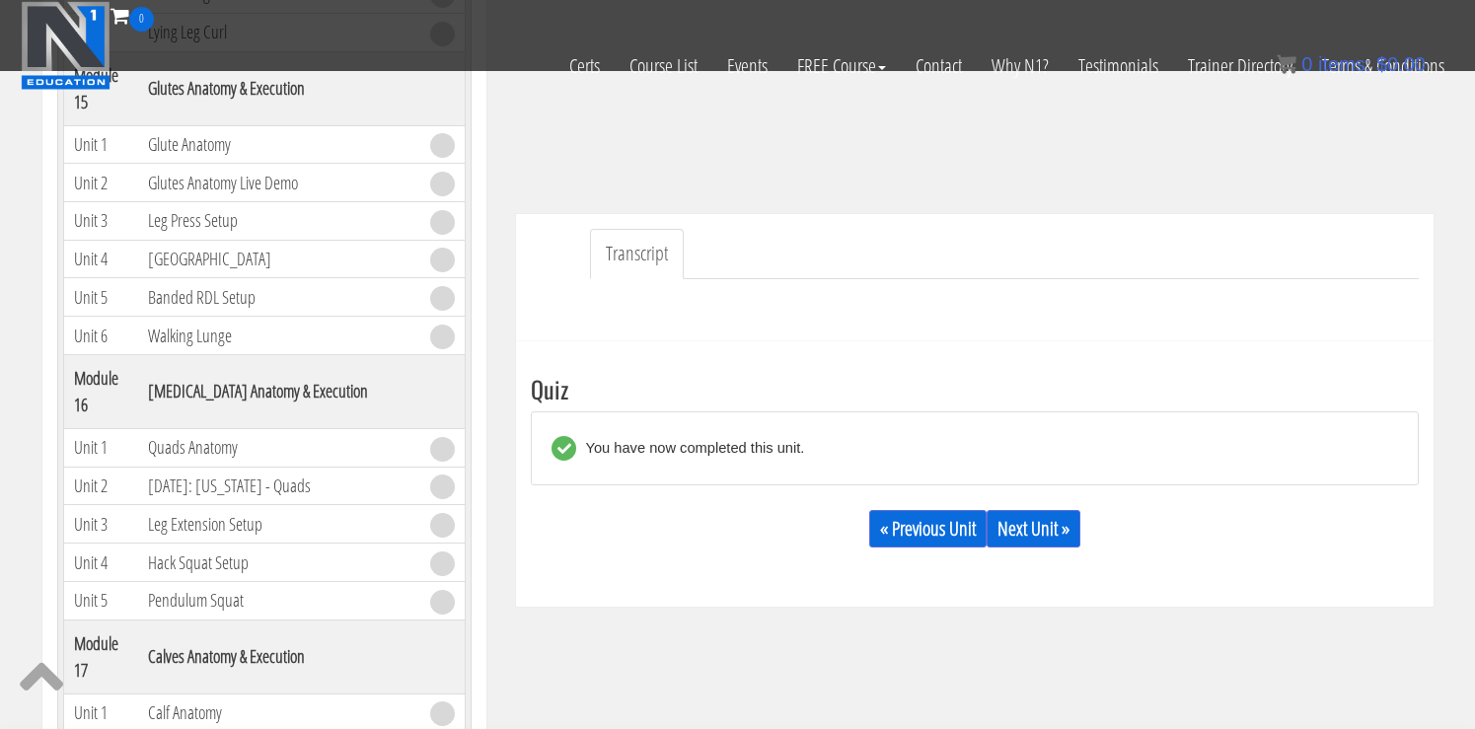
scroll to position [434, 0]
click at [1057, 539] on link "Next Unit »" at bounding box center [1034, 530] width 94 height 37
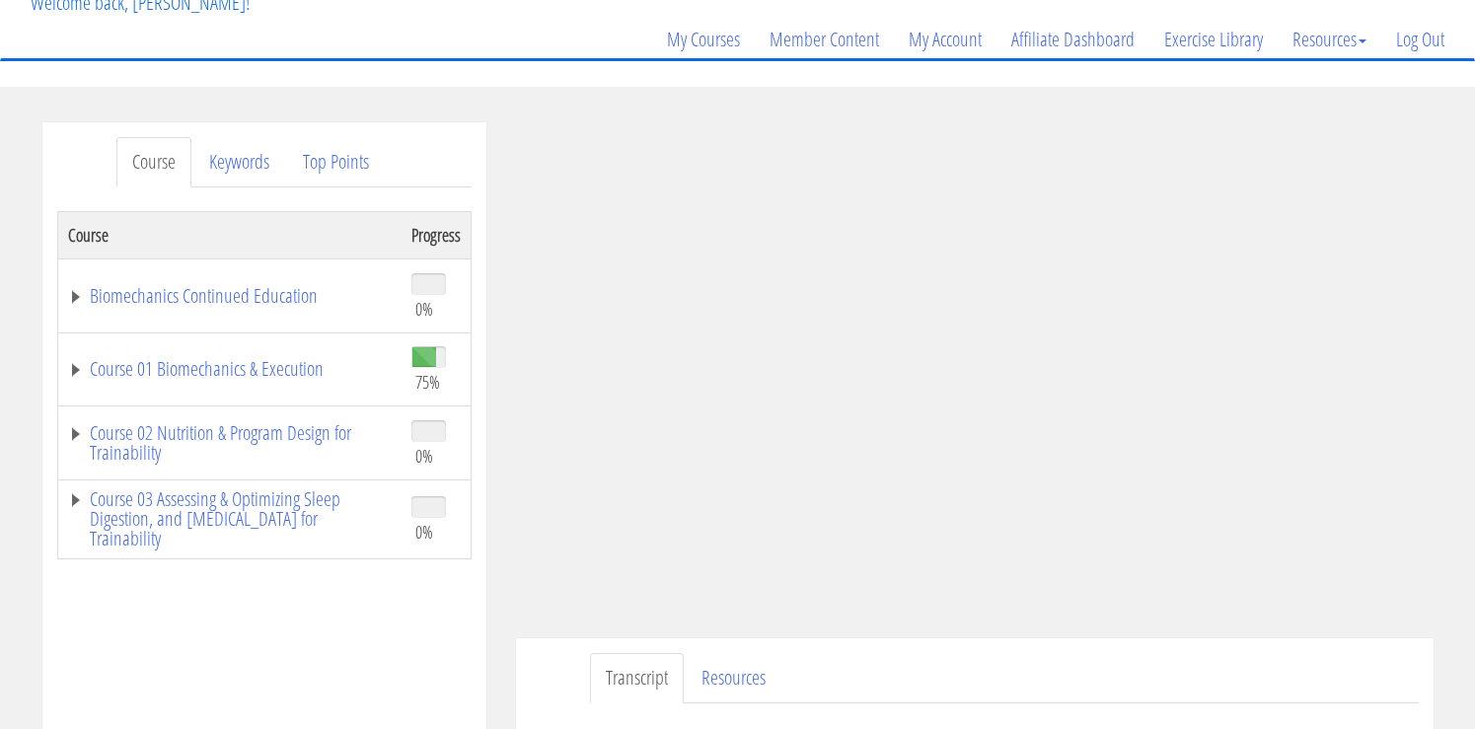
scroll to position [154, 0]
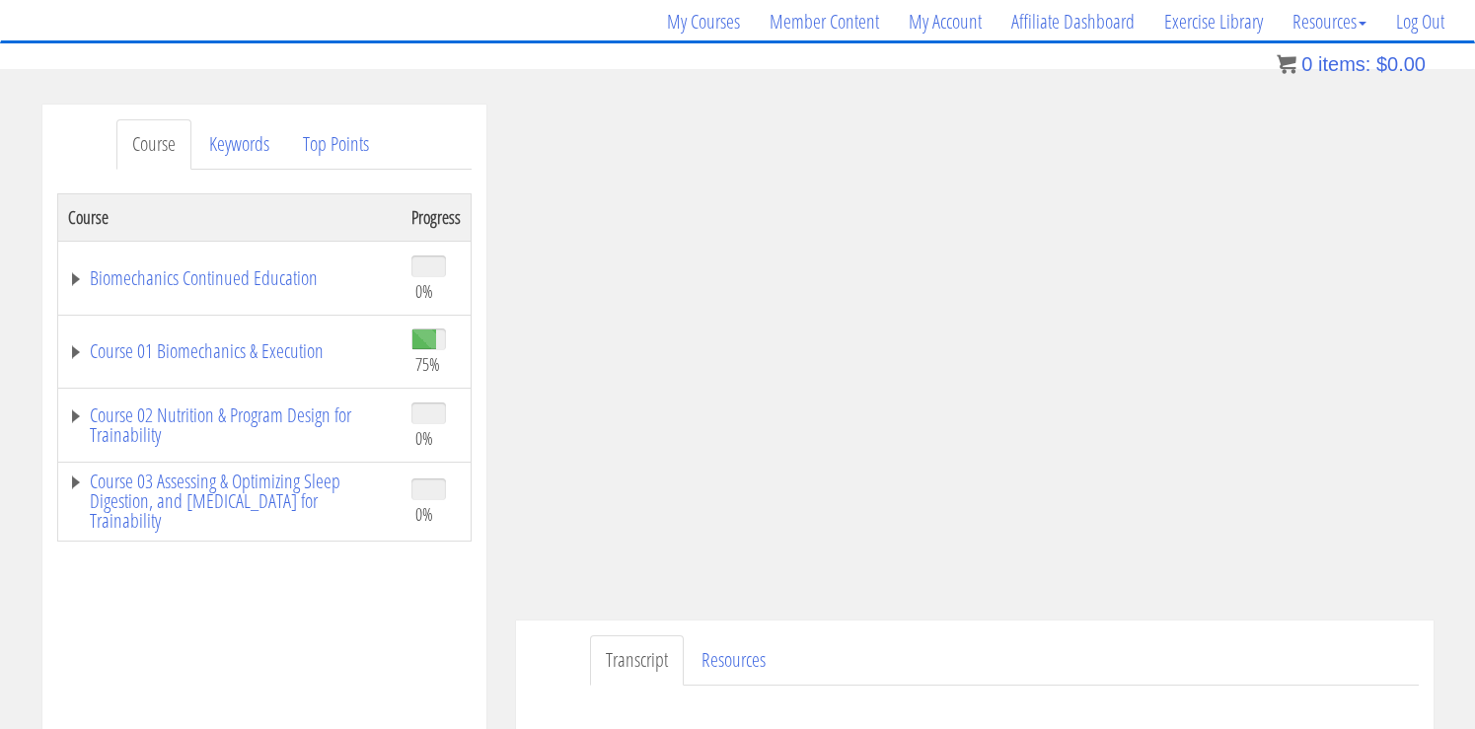
click at [1327, 642] on ul "Transcript Resources" at bounding box center [1004, 661] width 829 height 50
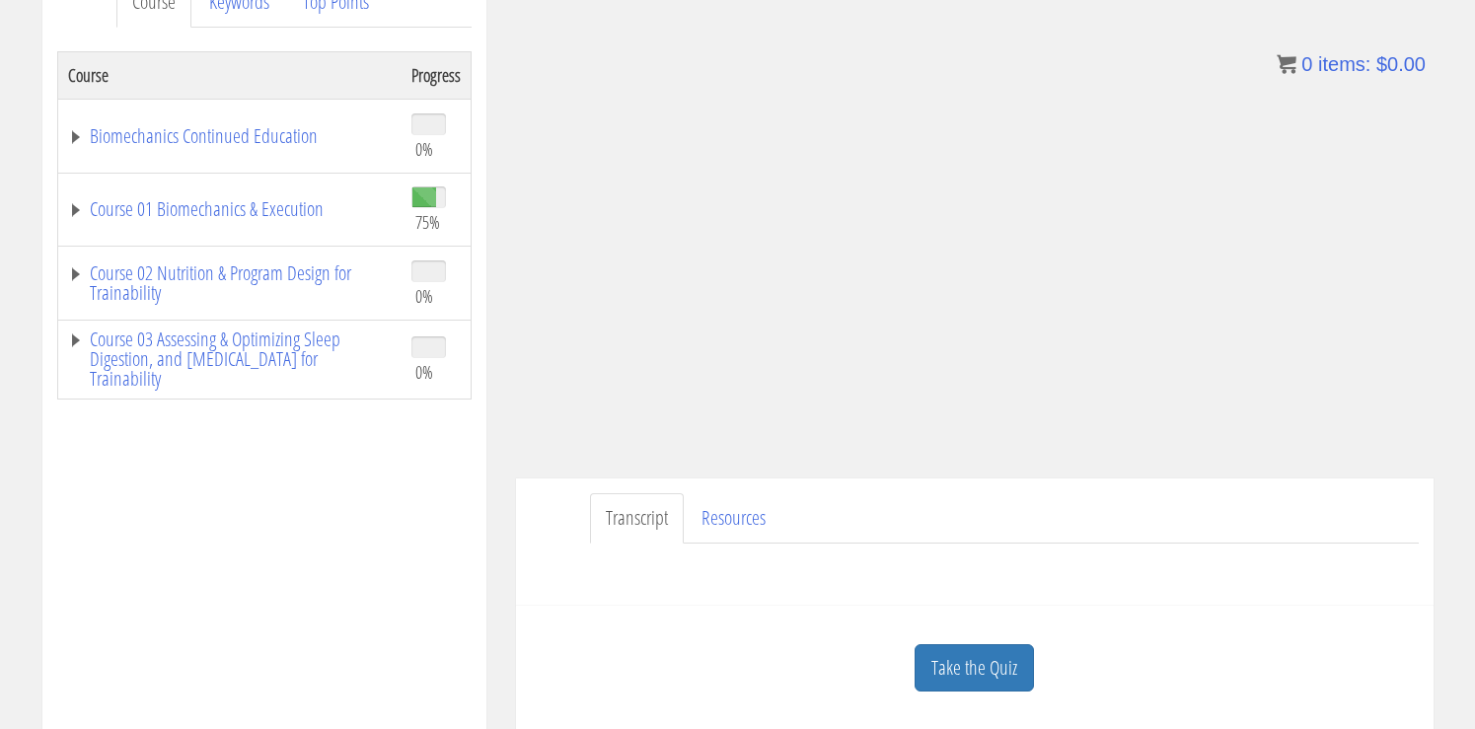
scroll to position [297, 0]
click at [946, 677] on link "Take the Quiz" at bounding box center [974, 667] width 119 height 48
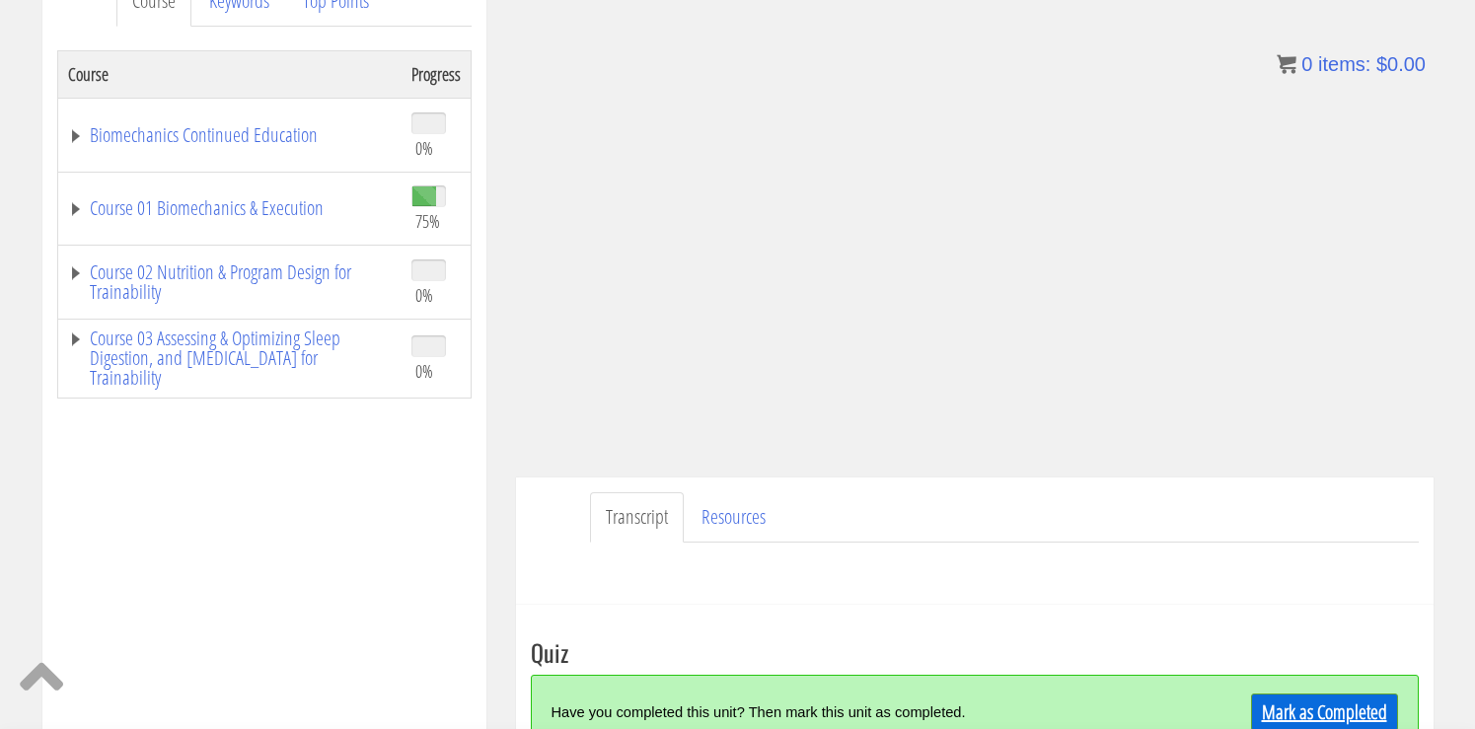
click at [1292, 707] on link "Mark as Completed" at bounding box center [1324, 712] width 147 height 37
